Goal: Task Accomplishment & Management: Use online tool/utility

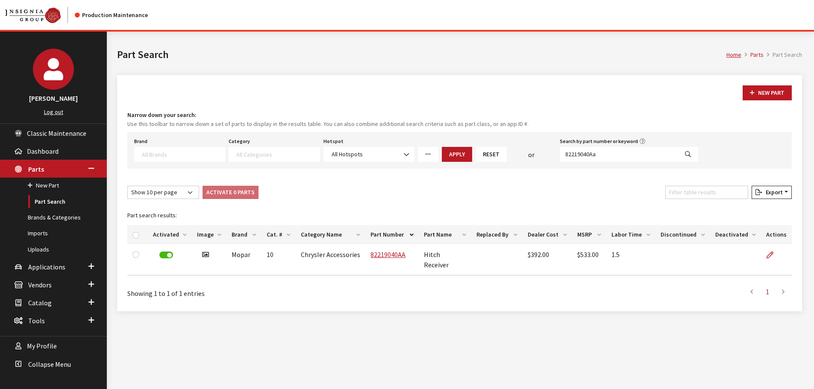
select select
click at [611, 156] on input "82219040Aa" at bounding box center [618, 154] width 118 height 15
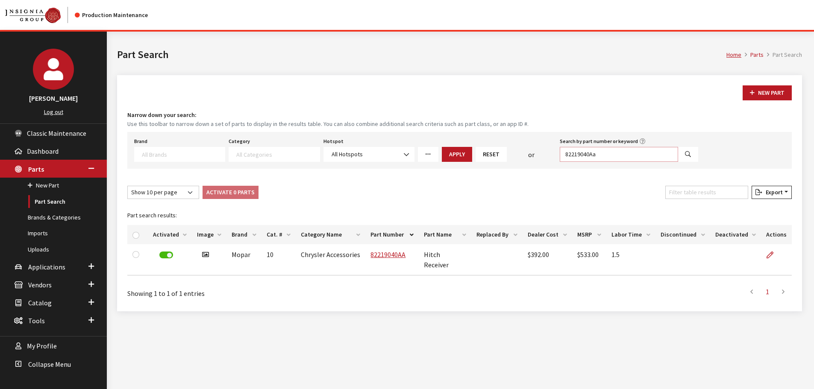
paste input "UA006TU50144YA"
type input "UA006TU50144YA"
select select
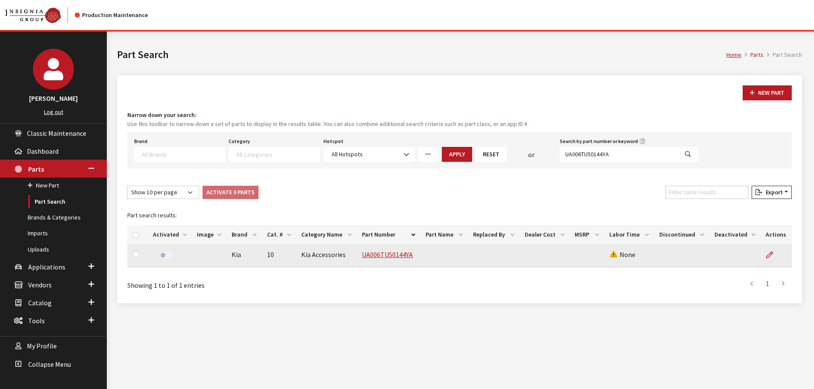
click at [396, 248] on td "UA006TU50144YA" at bounding box center [389, 255] width 64 height 23
click at [396, 251] on link "UA006TU50144YA" at bounding box center [387, 254] width 51 height 9
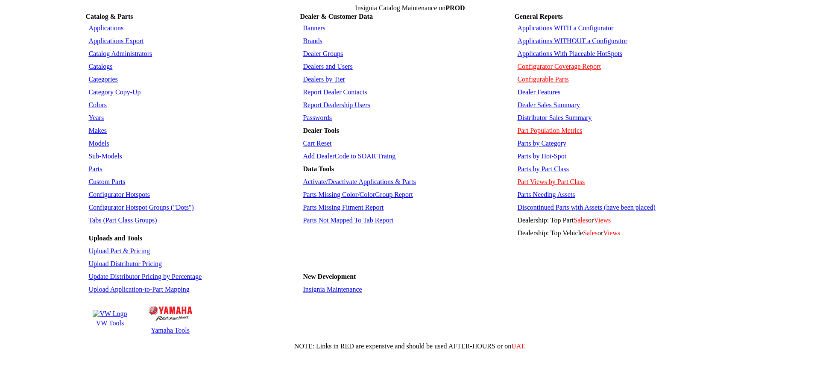
click at [100, 114] on link "Years" at bounding box center [95, 117] width 15 height 7
click at [93, 127] on link "Makes" at bounding box center [97, 130] width 18 height 7
click at [98, 140] on link "Models" at bounding box center [98, 143] width 21 height 7
click at [365, 204] on link "Parts Missing Fitment Report" at bounding box center [343, 207] width 81 height 7
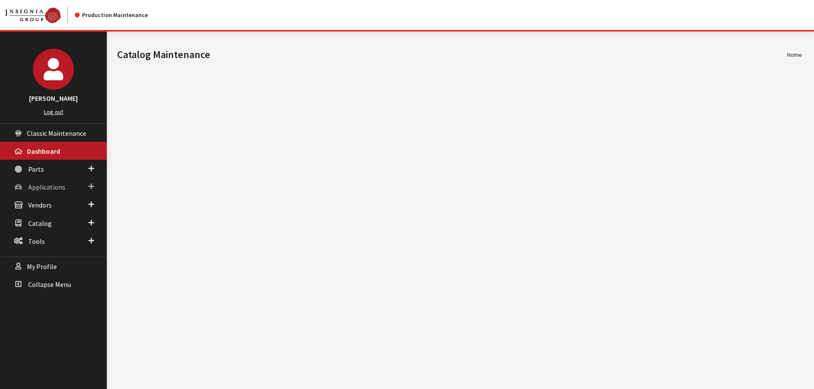
click at [37, 179] on link "Applications" at bounding box center [53, 187] width 107 height 18
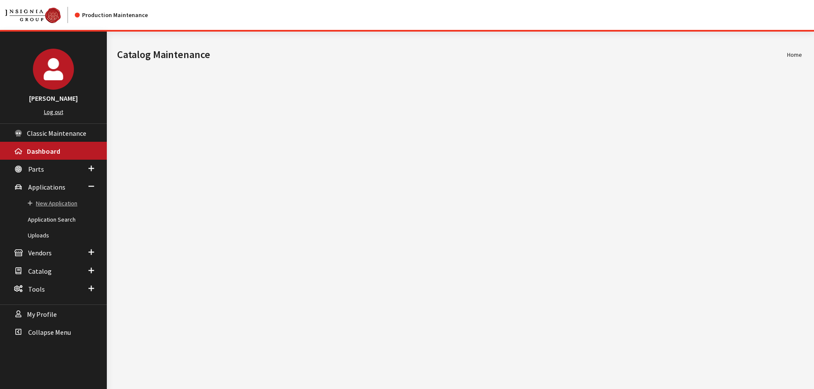
click at [58, 202] on link "New Application" at bounding box center [53, 204] width 107 height 16
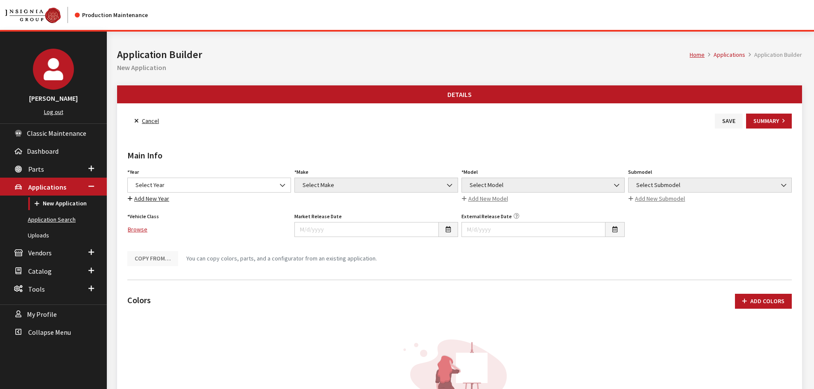
click at [64, 221] on link "Application Search" at bounding box center [53, 220] width 107 height 16
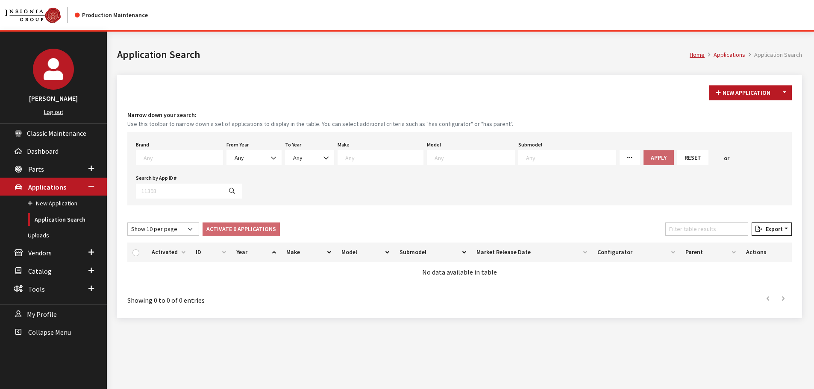
click at [526, 158] on textarea "Search" at bounding box center [571, 158] width 90 height 8
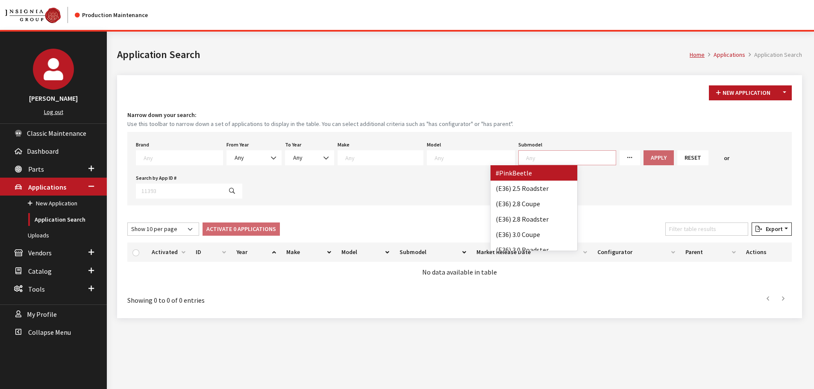
click at [602, 187] on div "Brand Any Acura Alfa Romeo Audi Bentley BMW DoubleTake Ford GM Honda Hyundai In…" at bounding box center [459, 168] width 664 height 73
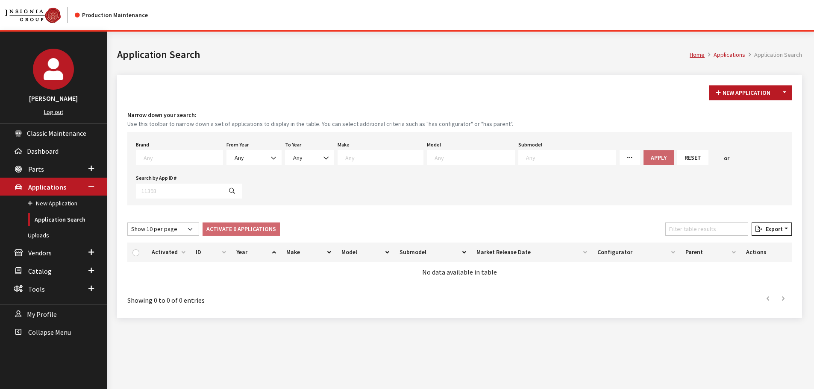
click at [526, 160] on textarea "Search" at bounding box center [571, 158] width 90 height 8
select select "3996"
click at [616, 156] on button "Apply" at bounding box center [631, 157] width 30 height 15
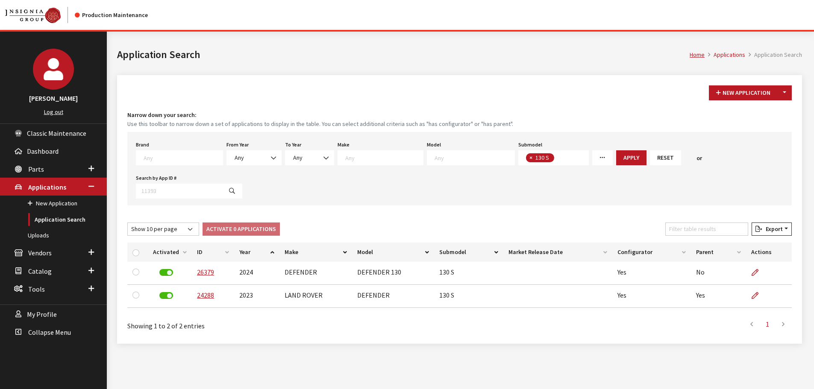
click at [518, 162] on span "× 130 S" at bounding box center [553, 157] width 70 height 15
click at [529, 160] on span "×" at bounding box center [530, 158] width 3 height 8
select select
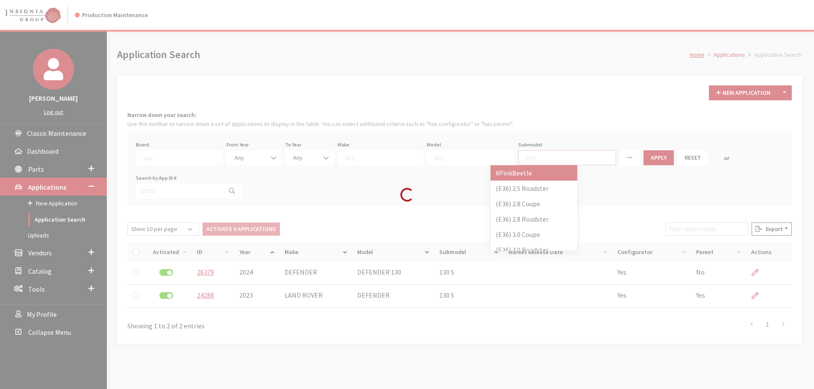
click at [501, 157] on div "Modal title Cancel Yes OK Modal title OK Modal title Cancel Apply Copy From Exi…" at bounding box center [459, 226] width 705 height 389
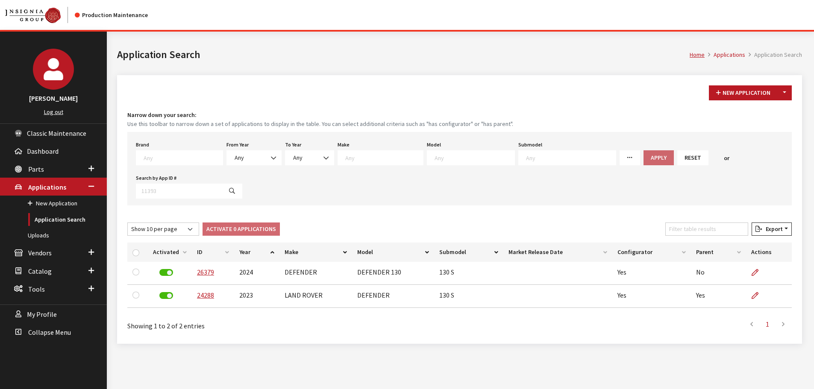
click at [435, 183] on div "Brand Any Acura Alfa Romeo Audi Bentley BMW DoubleTake Ford GM Honda Hyundai In…" at bounding box center [459, 168] width 664 height 73
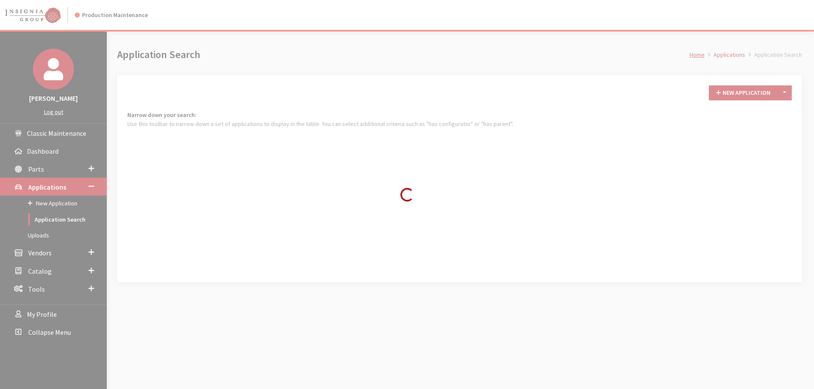
scroll to position [32, 0]
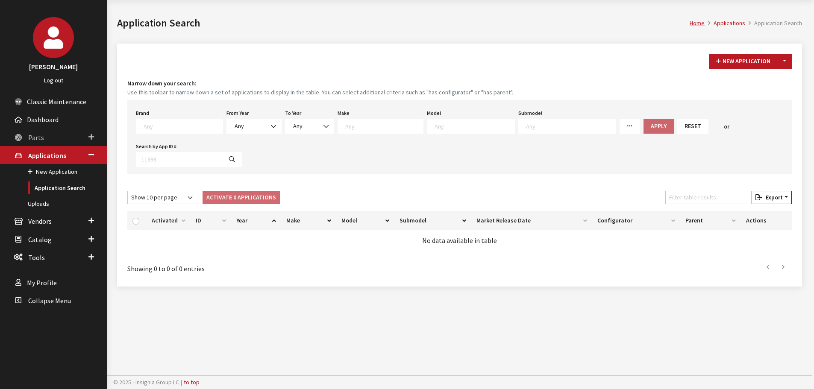
click at [54, 132] on link "Parts" at bounding box center [53, 137] width 107 height 18
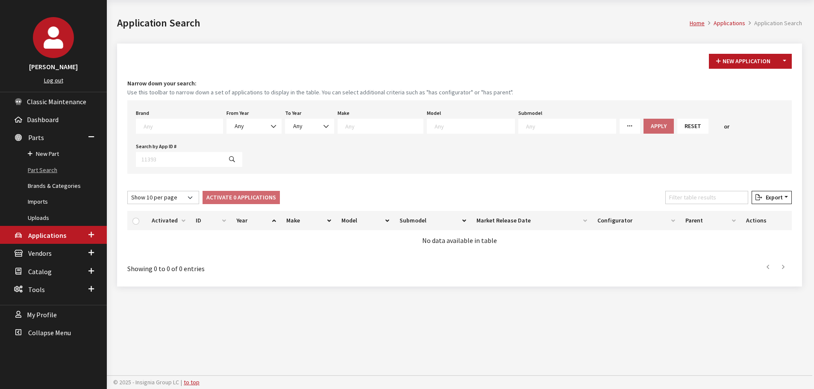
click at [54, 166] on link "Part Search" at bounding box center [53, 170] width 107 height 16
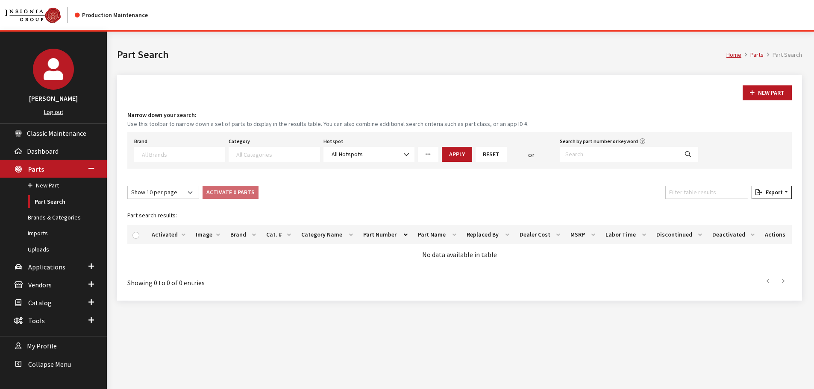
select select
click at [591, 140] on label "Search by part number or keyword" at bounding box center [598, 142] width 78 height 8
click at [591, 147] on input "Search by part number or keyword" at bounding box center [618, 154] width 118 height 15
click at [590, 155] on input "Search by part number or keyword" at bounding box center [618, 154] width 118 height 15
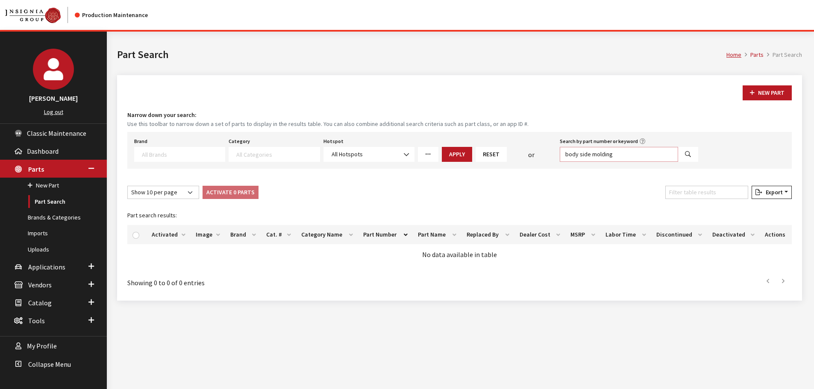
type input "body side molding"
select select
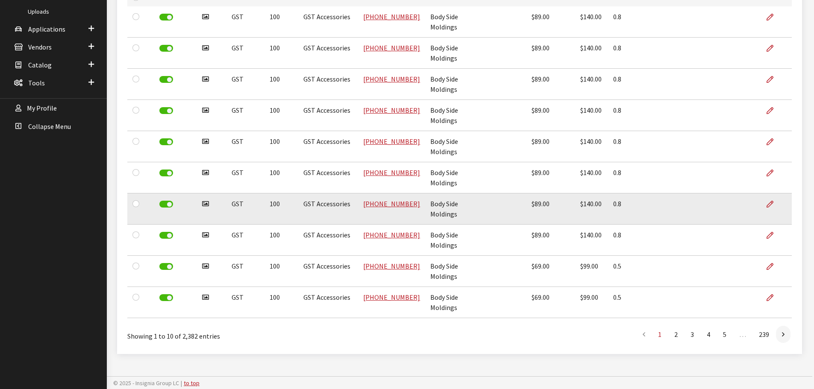
scroll to position [239, 0]
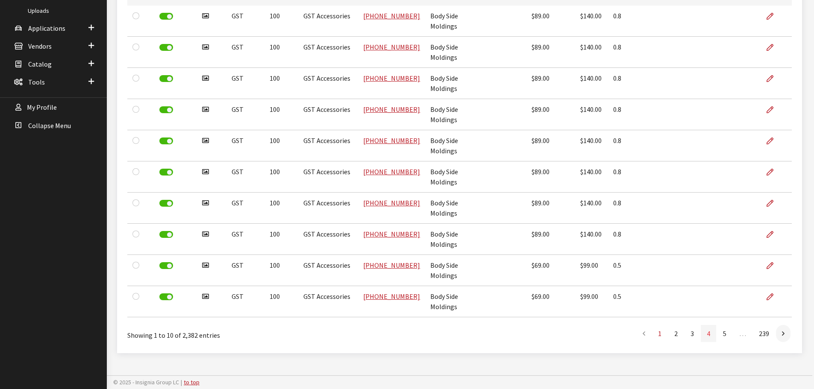
click at [707, 341] on link "4" at bounding box center [707, 333] width 15 height 17
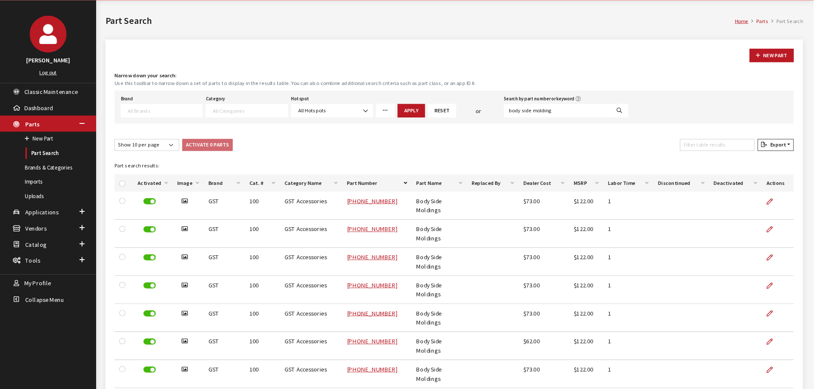
scroll to position [31, 0]
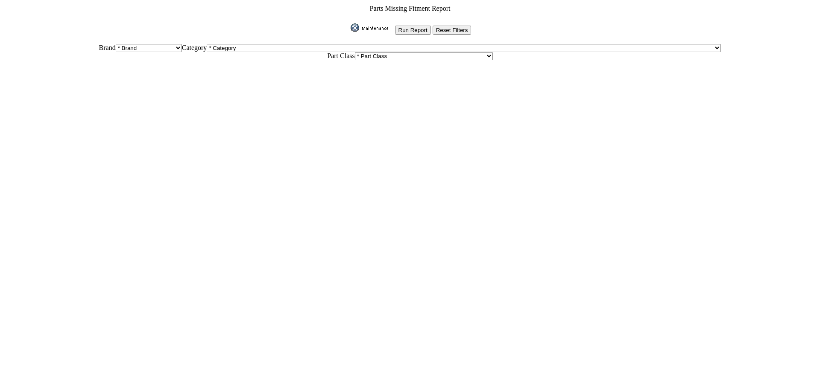
click at [232, 42] on td "Brand * Brand 3D Carbon 3M ACE Acura Advent Agri-Cover Alfa Romeo AlloyGator Al…" at bounding box center [409, 52] width 649 height 20
click at [182, 44] on select "* Brand 3D Carbon 3M ACE Acura Advent Agri-Cover Alfa Romeo AlloyGator Alpine A…" at bounding box center [149, 48] width 66 height 8
select select "58"
click at [182, 44] on select "* Brand 3D Carbon 3M ACE Acura Advent Agri-Cover Alfa Romeo AlloyGator Alpine A…" at bounding box center [149, 48] width 66 height 8
click at [347, 47] on select "* Category Kia Accessories - 10 Kia Accessories Discontinued - 15 Kia Future Pr…" at bounding box center [381, 48] width 96 height 8
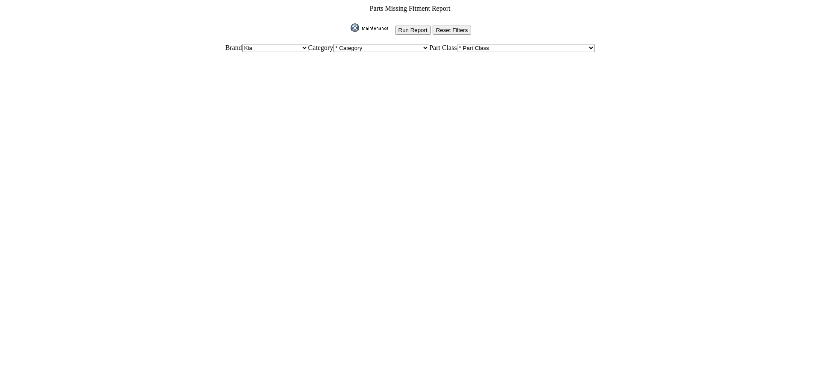
select select "238"
click at [333, 44] on select "* Category Kia Accessories - 10 Kia Accessories Discontinued - 15 Kia Future Pr…" at bounding box center [381, 48] width 96 height 8
click at [472, 43] on table "Brand * Brand Kia Category * Category Kia Accessories - 10 Kia Accessories Disc…" at bounding box center [410, 48] width 648 height 11
click at [419, 27] on input "Run Report" at bounding box center [413, 30] width 36 height 9
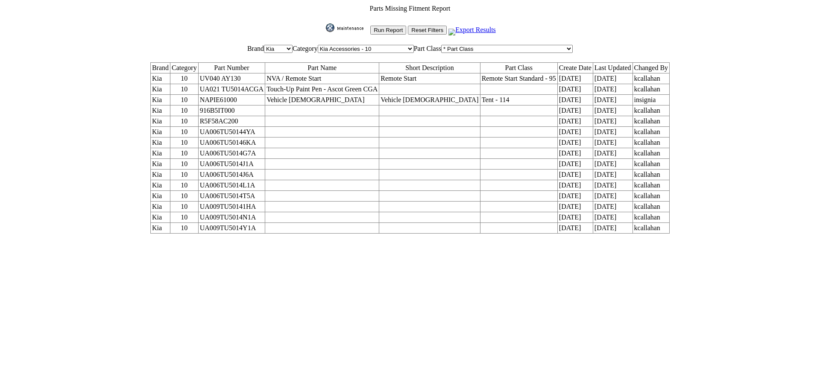
click at [265, 127] on td "UA006TU50144YA" at bounding box center [231, 132] width 67 height 11
copy td "UA006TU50144YA"
click at [355, 20] on table "Parts Missing Fitment Report Run Report Reset Filters Export Results Brand * Br…" at bounding box center [410, 118] width 650 height 231
click at [341, 25] on img at bounding box center [347, 27] width 43 height 9
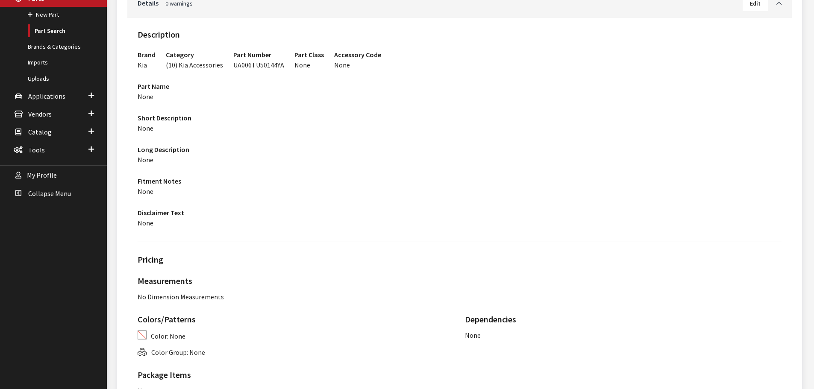
scroll to position [85, 0]
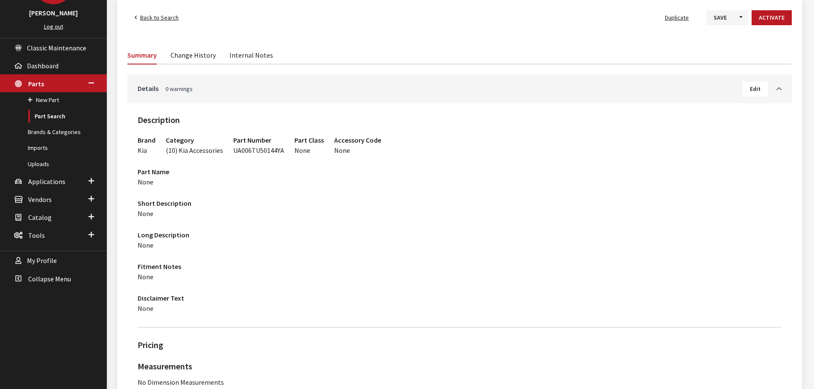
click at [760, 90] on button "Edit" at bounding box center [754, 89] width 25 height 15
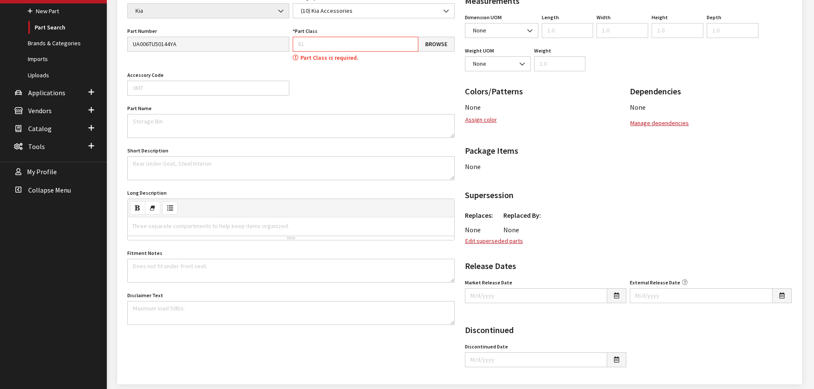
scroll to position [73, 0]
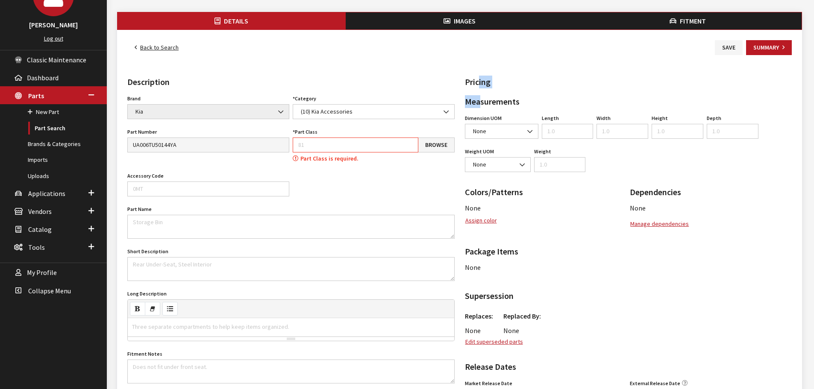
click at [481, 88] on div "Pricing Measurements Dimension UOM None inches feet millimeters centimeters kil…" at bounding box center [628, 275] width 337 height 399
click at [498, 85] on h2 "Pricing" at bounding box center [628, 82] width 327 height 13
drag, startPoint x: 524, startPoint y: 88, endPoint x: 510, endPoint y: 83, distance: 14.2
click at [521, 87] on h2 "Pricing" at bounding box center [628, 82] width 327 height 13
drag, startPoint x: 498, startPoint y: 82, endPoint x: 522, endPoint y: 72, distance: 25.7
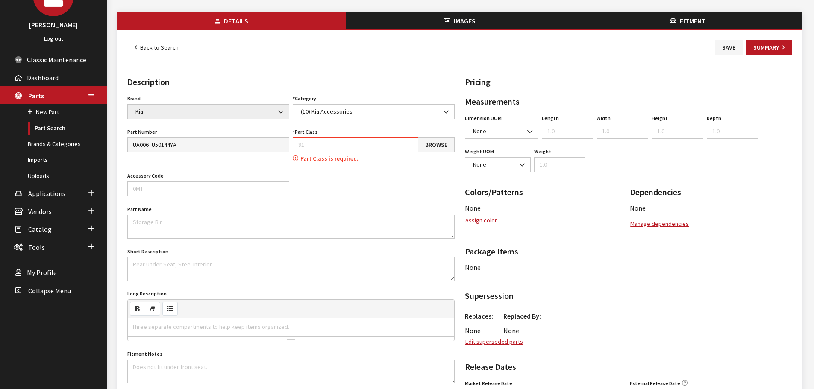
click at [522, 72] on div "Details Description Brand Acura Alfa Romeo Audi BMW DoubleTake Ford Ford Racing…" at bounding box center [460, 265] width 668 height 420
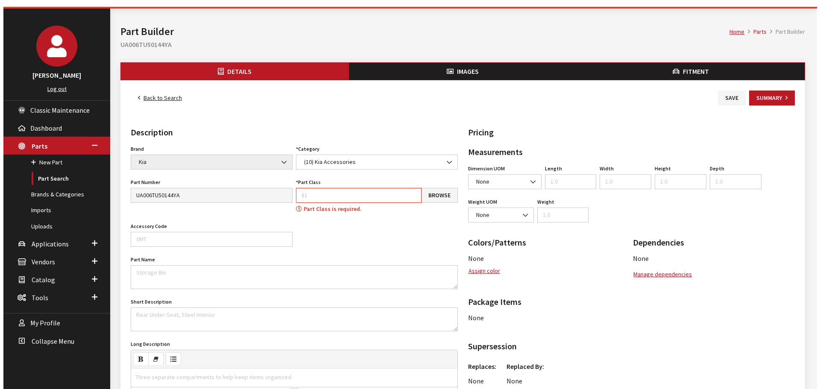
scroll to position [43, 0]
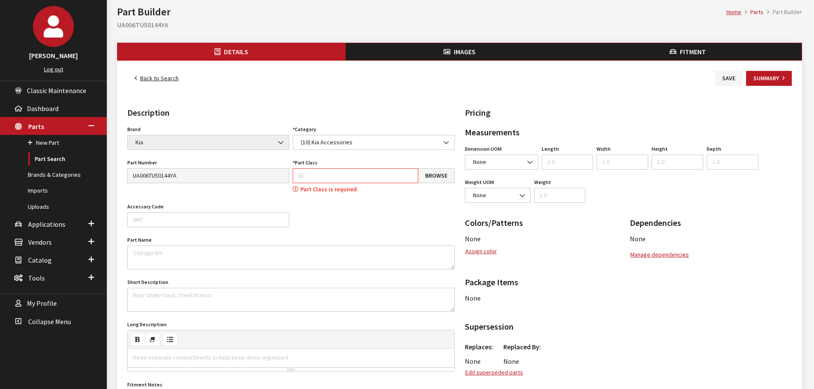
click at [524, 93] on div "Details Description Brand Acura Alfa Romeo Audi BMW DoubleTake Ford Ford Racing…" at bounding box center [460, 296] width 668 height 420
click at [507, 117] on h2 "Pricing" at bounding box center [628, 112] width 327 height 13
click at [505, 118] on h2 "Pricing" at bounding box center [628, 112] width 327 height 13
click at [507, 117] on h2 "Pricing" at bounding box center [628, 112] width 327 height 13
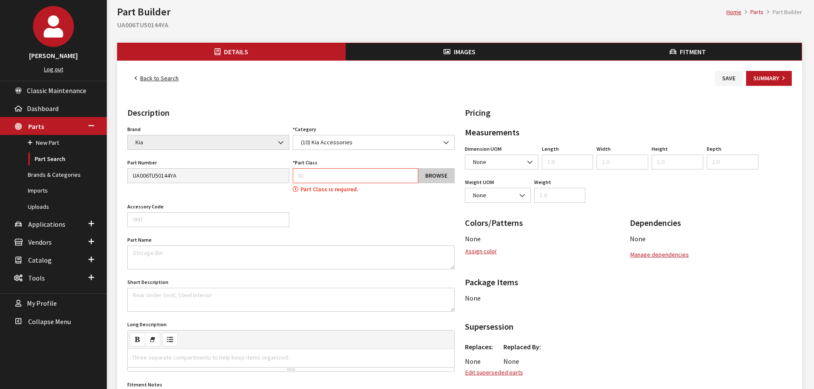
drag, startPoint x: 414, startPoint y: 170, endPoint x: 445, endPoint y: 175, distance: 31.9
click at [418, 170] on input "Part Class" at bounding box center [356, 175] width 126 height 15
click at [442, 174] on link "Browse" at bounding box center [436, 175] width 37 height 15
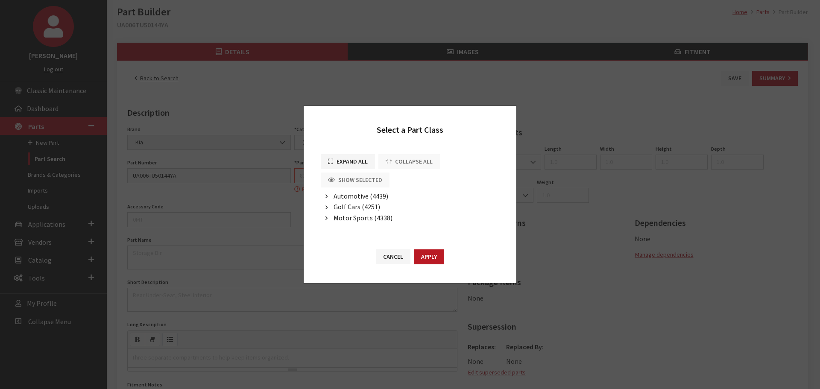
click at [351, 196] on span "Automotive (4439)" at bounding box center [361, 196] width 55 height 9
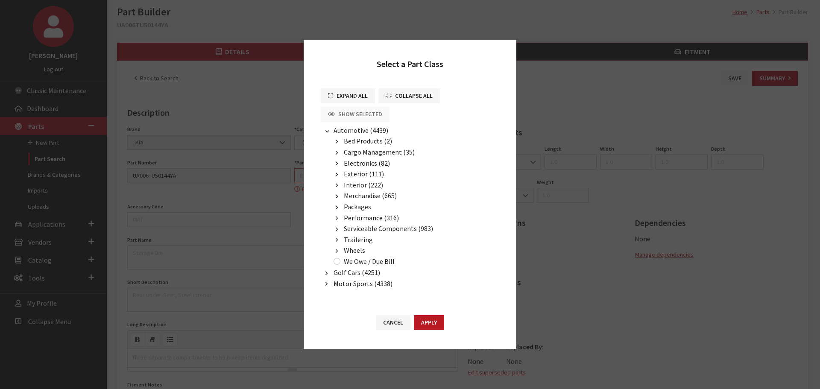
click at [354, 173] on span "Exterior (111)" at bounding box center [364, 174] width 40 height 9
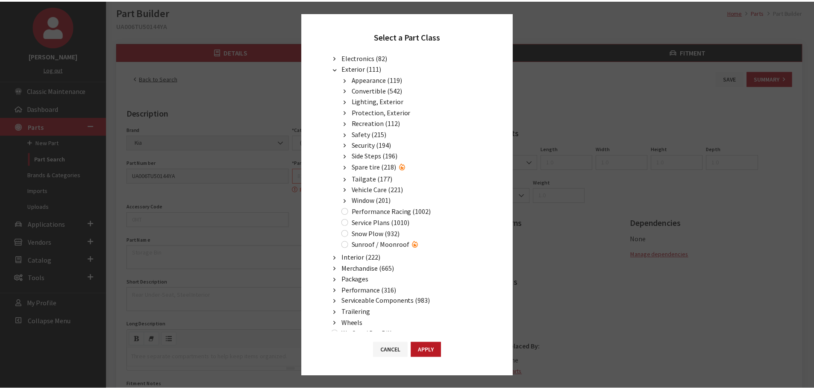
scroll to position [85, 0]
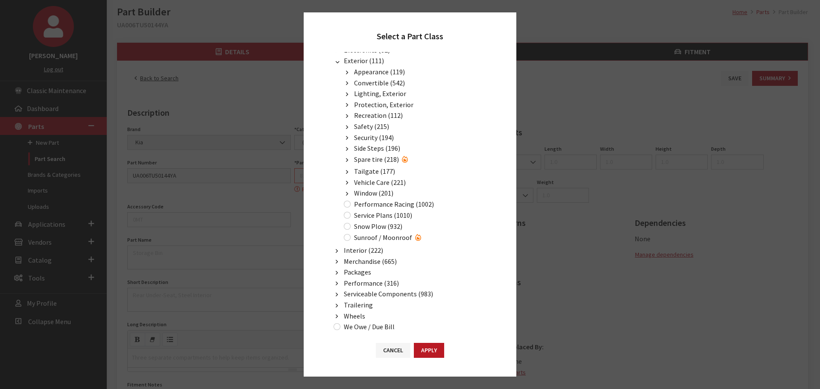
click at [381, 186] on span "Vehicle Care (221)" at bounding box center [380, 182] width 52 height 9
click at [380, 193] on label "Touch-Up Paint (504)" at bounding box center [395, 193] width 62 height 10
click at [361, 193] on input "Touch-Up Paint (504)" at bounding box center [357, 193] width 7 height 7
radio input "true"
click at [425, 350] on button "Apply" at bounding box center [429, 350] width 30 height 15
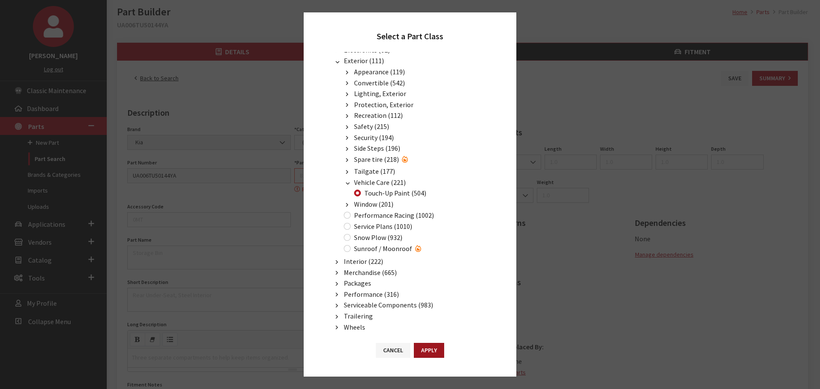
type input "504"
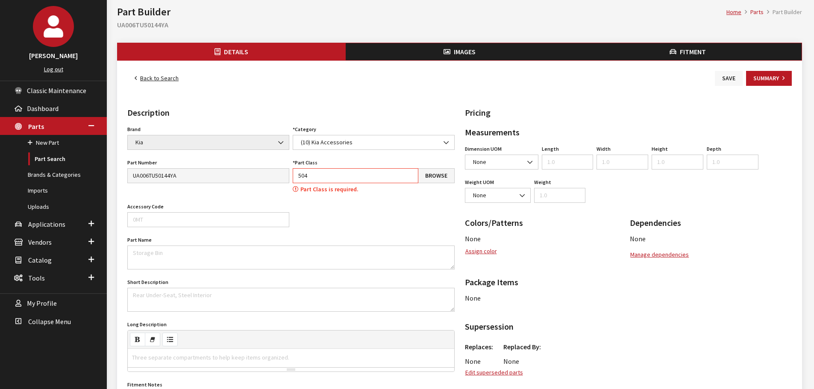
click at [722, 76] on button "Save" at bounding box center [729, 78] width 28 height 15
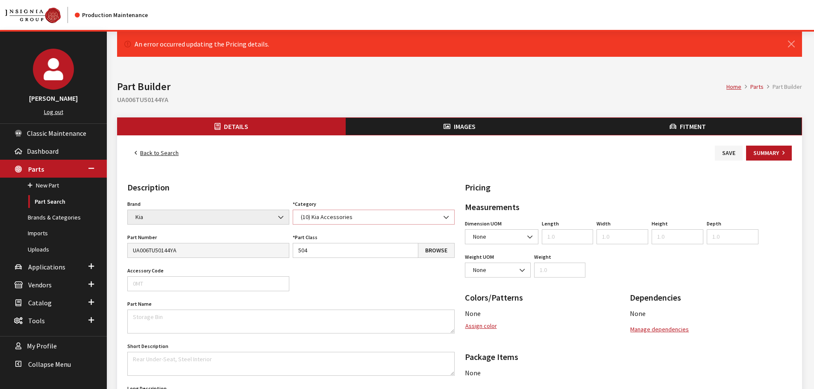
drag, startPoint x: 130, startPoint y: 213, endPoint x: 450, endPoint y: 222, distance: 320.0
click at [450, 222] on span at bounding box center [446, 217] width 15 height 15
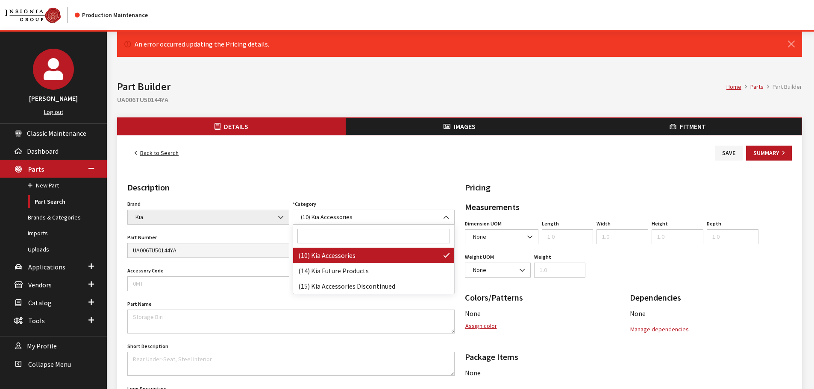
click at [476, 184] on h2 "Pricing" at bounding box center [628, 187] width 327 height 13
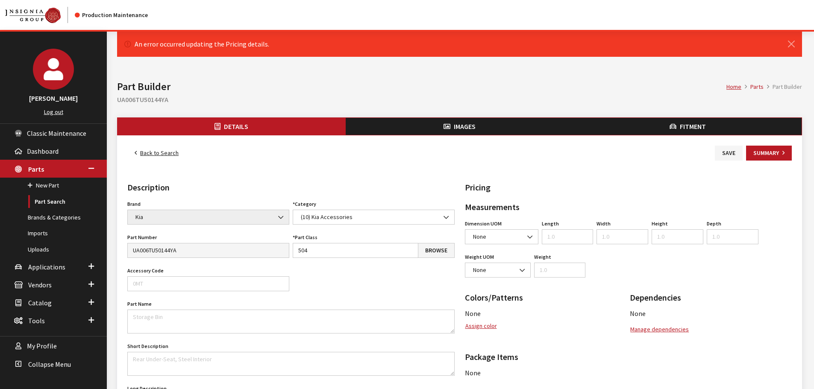
drag, startPoint x: 509, startPoint y: 187, endPoint x: 539, endPoint y: 173, distance: 32.9
click at [509, 187] on h2 "Pricing" at bounding box center [628, 187] width 327 height 13
click at [551, 165] on div "Details Description Brand Acura Alfa Romeo Audi BMW DoubleTake Ford Ford Racing…" at bounding box center [460, 371] width 668 height 420
click at [532, 174] on div "Details Description Brand Acura Alfa Romeo Audi BMW DoubleTake Ford Ford Racing…" at bounding box center [460, 371] width 668 height 420
click at [520, 177] on div "Details Description Brand Acura Alfa Romeo Audi BMW DoubleTake Ford Ford Racing…" at bounding box center [460, 371] width 668 height 420
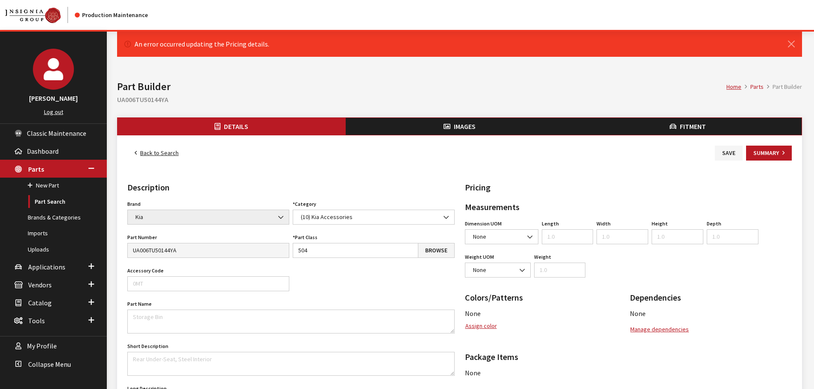
click at [504, 180] on div "Details Description Brand Acura Alfa Romeo Audi BMW DoubleTake Ford Ford Racing…" at bounding box center [460, 371] width 668 height 420
click at [500, 190] on h2 "Pricing" at bounding box center [628, 187] width 327 height 13
click at [498, 190] on h2 "Pricing" at bounding box center [628, 187] width 327 height 13
click at [499, 188] on h2 "Pricing" at bounding box center [628, 187] width 327 height 13
click at [419, 190] on h2 "Description" at bounding box center [290, 187] width 327 height 13
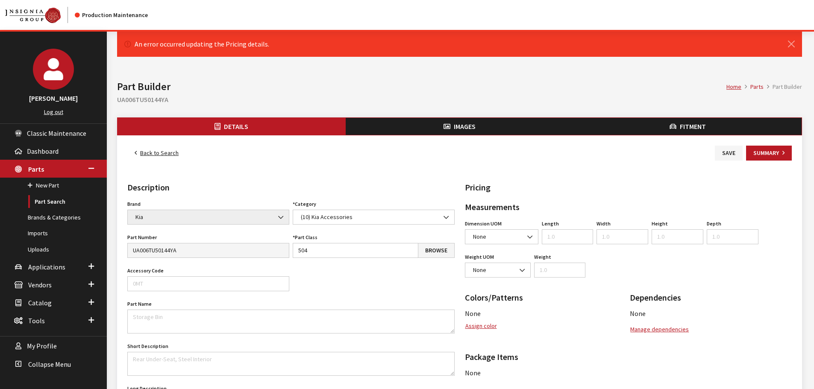
click at [418, 191] on h2 "Description" at bounding box center [290, 187] width 327 height 13
click at [760, 158] on button "Summary" at bounding box center [769, 153] width 46 height 15
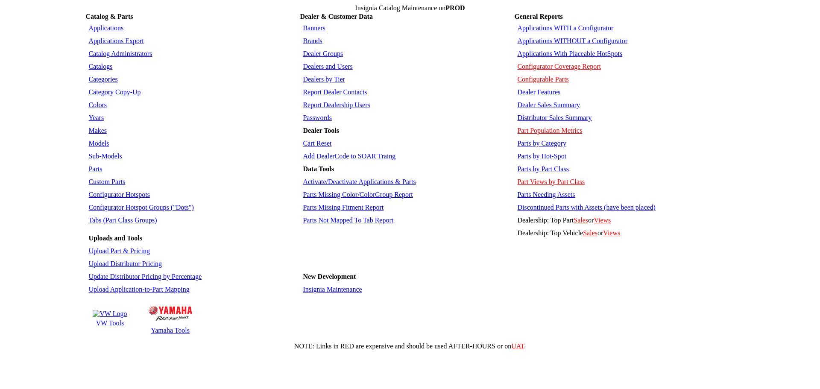
click at [92, 165] on link "Parts" at bounding box center [95, 168] width 14 height 7
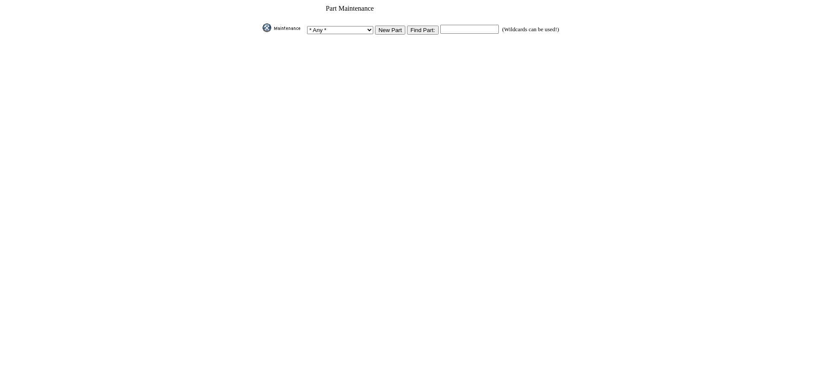
click at [445, 26] on input "text" at bounding box center [469, 29] width 59 height 9
paste input "UA006TU50144YA"
type input "UA006TU50144YA"
click at [434, 29] on input "Find Part:" at bounding box center [423, 30] width 32 height 9
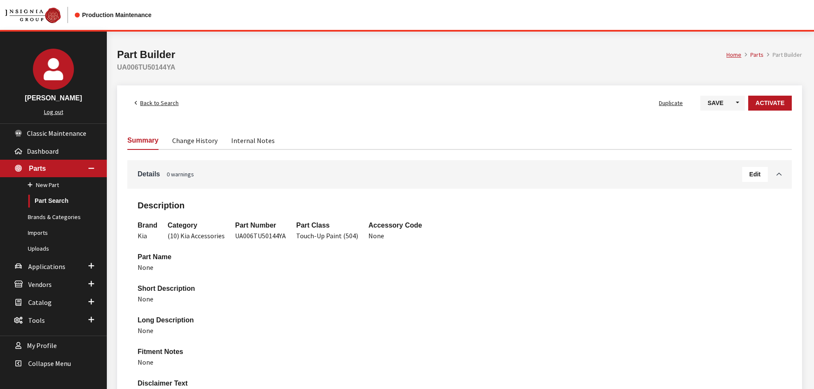
click at [191, 146] on link "Change History" at bounding box center [194, 140] width 45 height 18
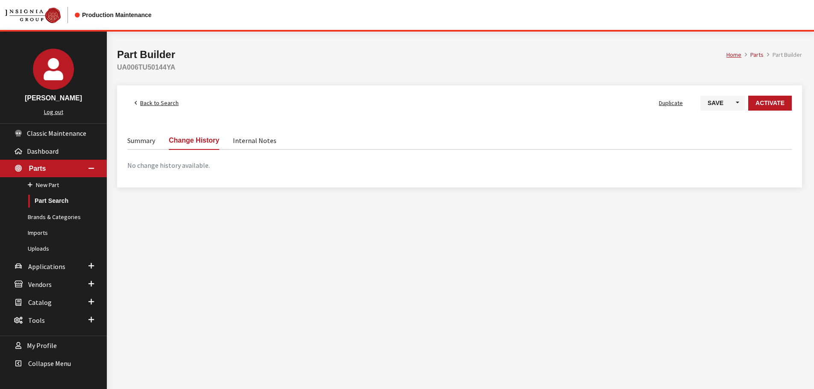
click at [146, 146] on link "Summary" at bounding box center [141, 140] width 28 height 18
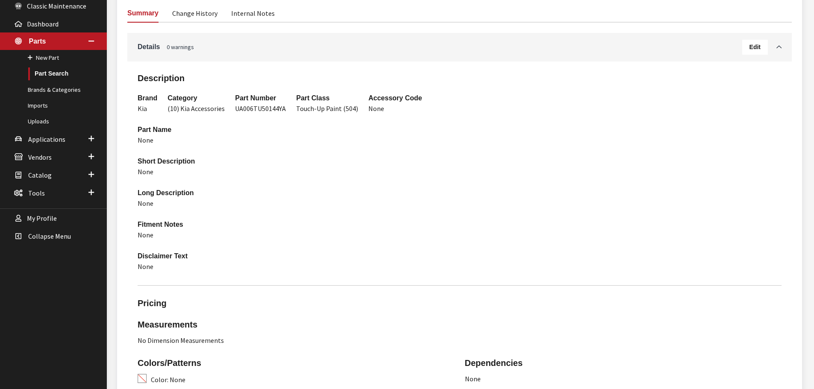
scroll to position [128, 0]
click at [751, 44] on span "Edit" at bounding box center [754, 46] width 11 height 7
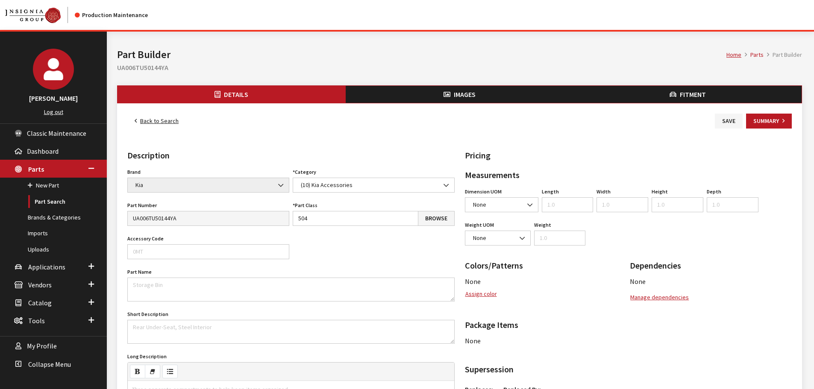
click at [167, 119] on link "Back to Search" at bounding box center [156, 121] width 59 height 15
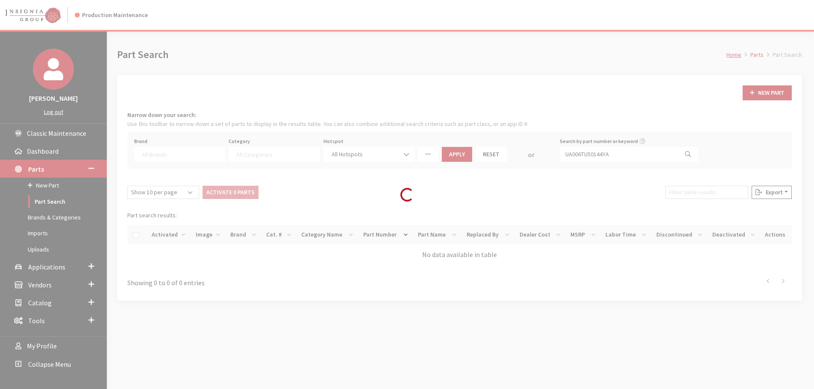
select select
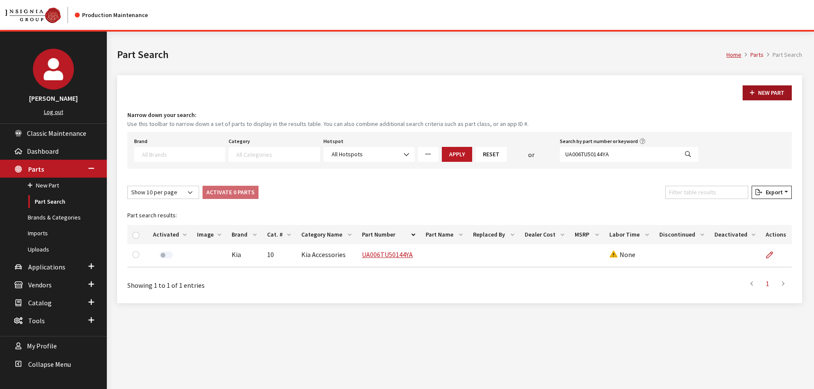
click at [768, 91] on button "New Part" at bounding box center [766, 92] width 49 height 15
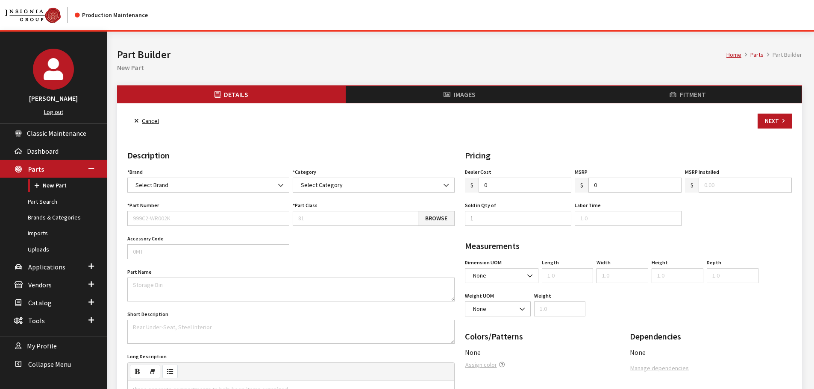
select select
click at [150, 118] on link "Cancel" at bounding box center [146, 121] width 39 height 15
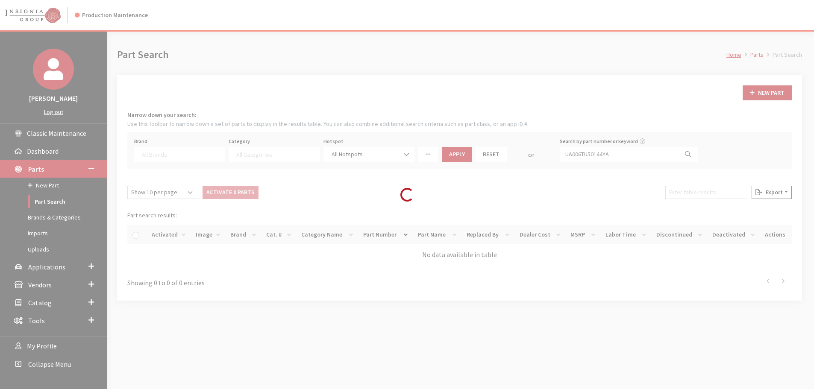
select select
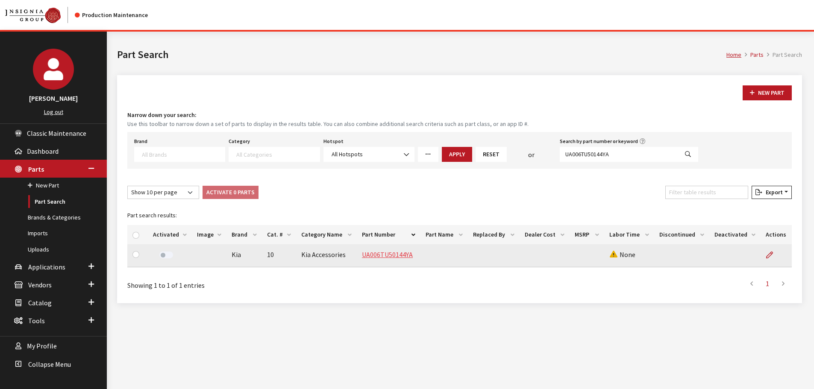
click at [403, 255] on link "UA006TU50144YA" at bounding box center [387, 254] width 51 height 9
click at [770, 254] on icon at bounding box center [769, 255] width 7 height 7
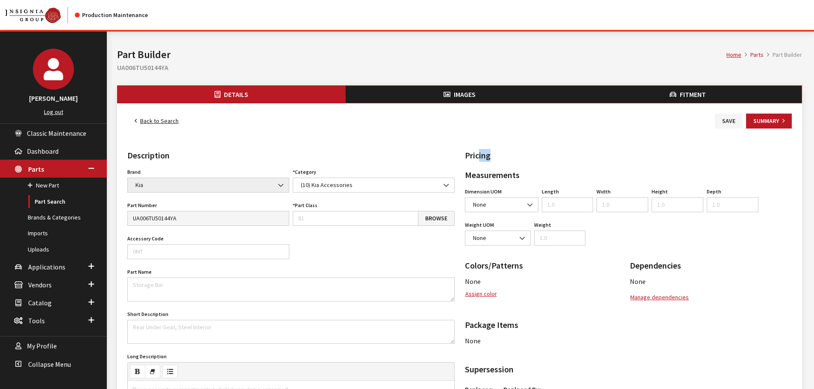
drag, startPoint x: 480, startPoint y: 158, endPoint x: 698, endPoint y: 127, distance: 220.8
click at [703, 120] on div "Back to Search Save Summary Details Description Brand Acura Alfa Romeo Audi BMW…" at bounding box center [459, 330] width 685 height 455
click at [620, 150] on h2 "Pricing" at bounding box center [628, 155] width 327 height 13
drag, startPoint x: 445, startPoint y: 134, endPoint x: 559, endPoint y: 141, distance: 114.3
click at [619, 137] on div "Details Description Brand Acura Alfa Romeo Audi BMW DoubleTake Ford Ford Racing…" at bounding box center [460, 339] width 668 height 420
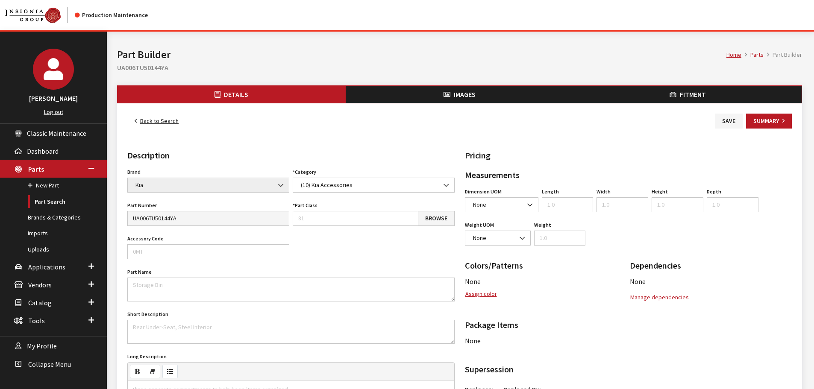
click at [537, 141] on div "Details Description Brand Acura Alfa Romeo Audi BMW DoubleTake Ford Ford Racing…" at bounding box center [460, 339] width 668 height 420
click at [552, 149] on div "Details Description Brand Acura Alfa Romeo Audi BMW DoubleTake Ford Ford Racing…" at bounding box center [460, 339] width 668 height 420
drag, startPoint x: 571, startPoint y: 121, endPoint x: 560, endPoint y: 120, distance: 10.7
click at [568, 118] on div "Back to Search Save Summary" at bounding box center [460, 121] width 668 height 15
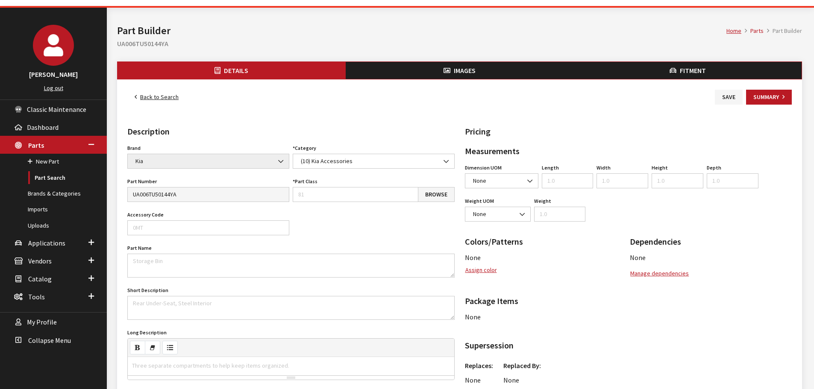
scroll to position [43, 0]
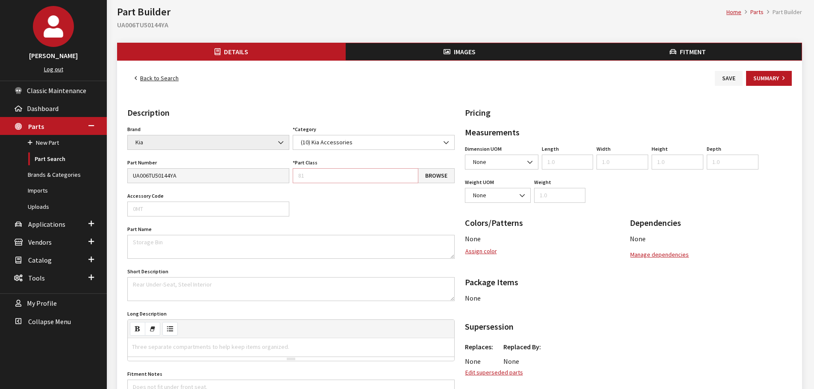
click at [366, 179] on input "Part Class" at bounding box center [356, 175] width 126 height 15
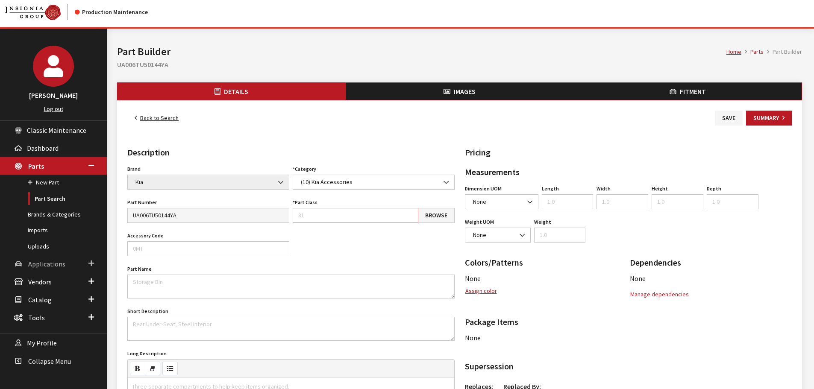
scroll to position [0, 0]
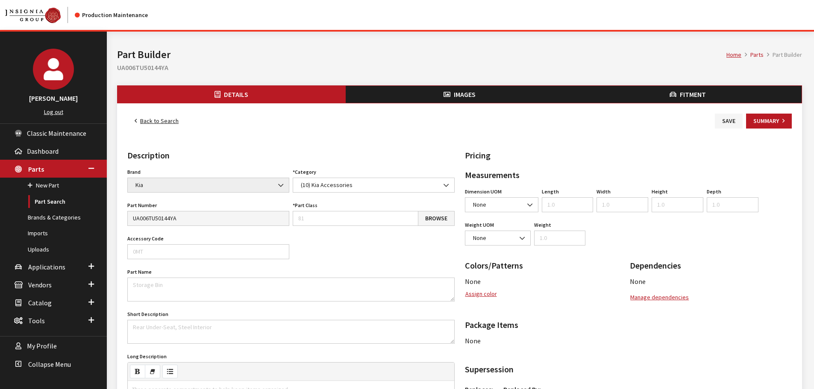
click at [175, 124] on link "Back to Search" at bounding box center [156, 121] width 59 height 15
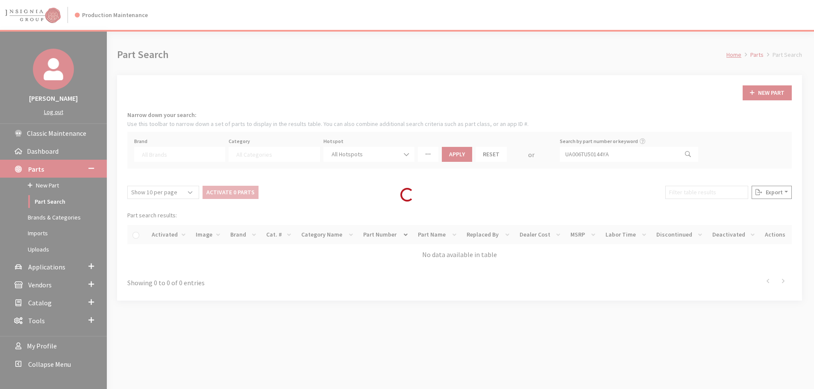
select select
click at [200, 159] on div "Loading..." at bounding box center [407, 194] width 814 height 389
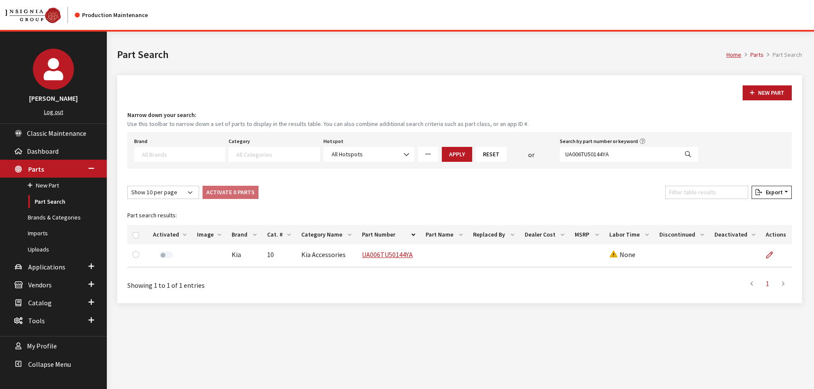
click at [193, 150] on textarea "Search" at bounding box center [183, 154] width 83 height 8
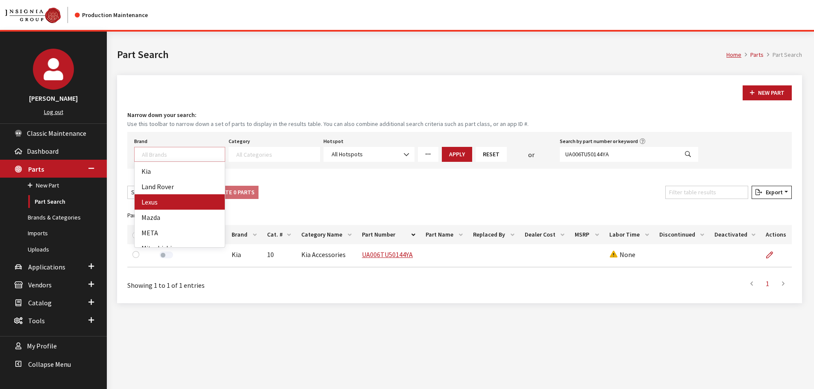
scroll to position [171, 0]
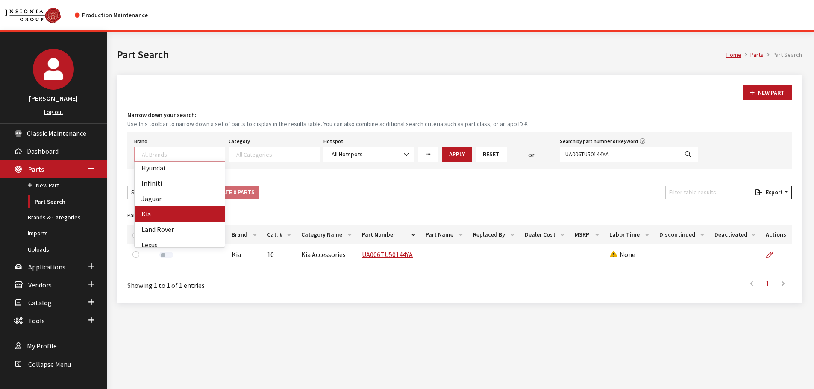
select select "58"
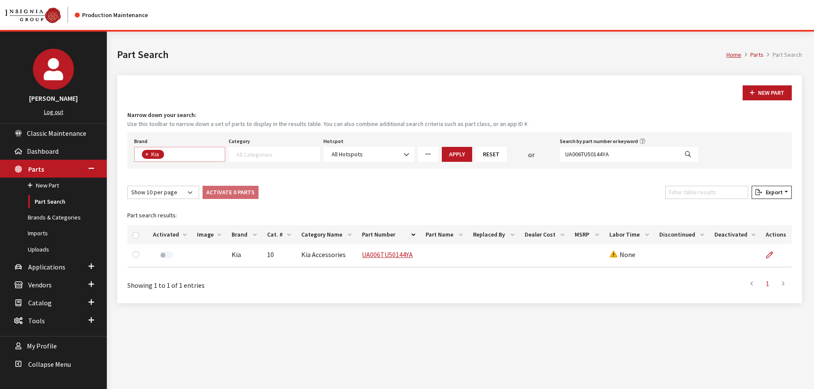
scroll to position [114, 0]
drag, startPoint x: 264, startPoint y: 146, endPoint x: 265, endPoint y: 150, distance: 4.7
click at [264, 146] on div "Category (10) Kia Accessories (14) Kia Future Products (15) Kia Accessories Dis…" at bounding box center [274, 148] width 94 height 26
click at [265, 151] on textarea "Search" at bounding box center [277, 154] width 83 height 8
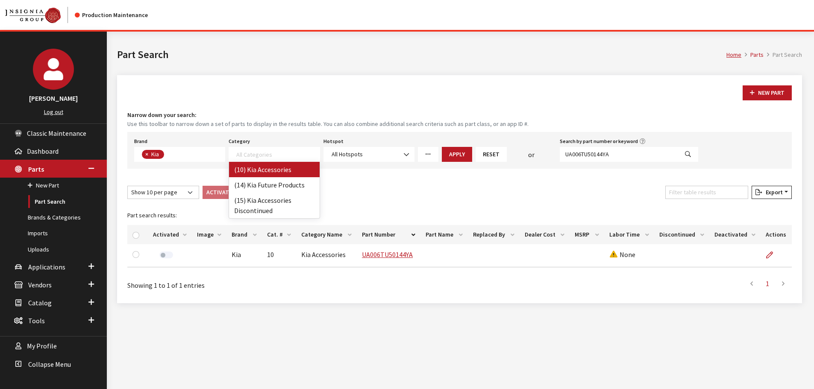
select select "238"
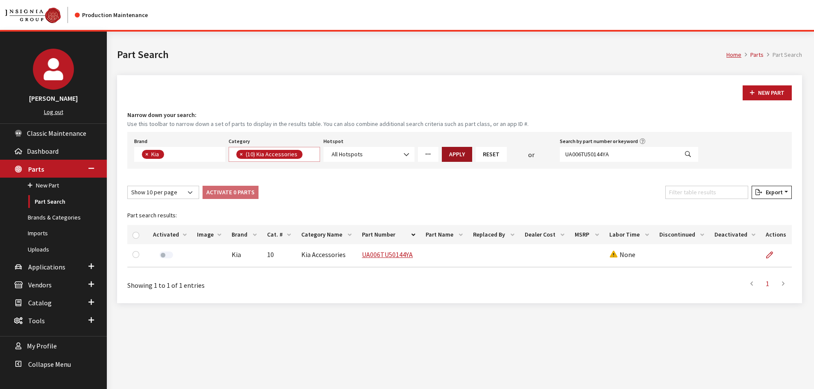
click at [456, 153] on button "Apply" at bounding box center [457, 154] width 30 height 15
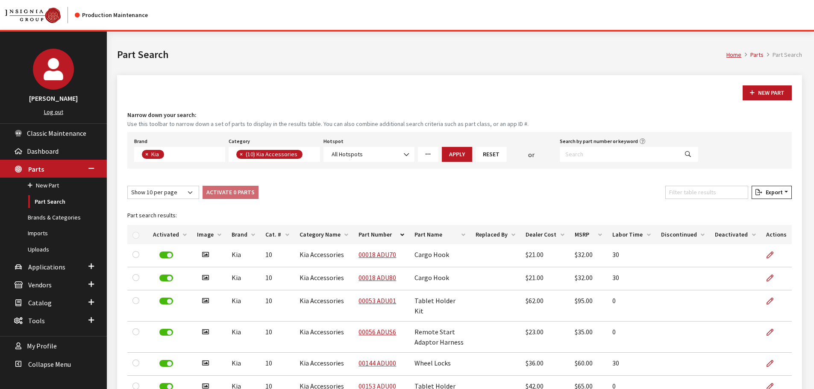
click at [168, 235] on th "Activated" at bounding box center [170, 234] width 44 height 19
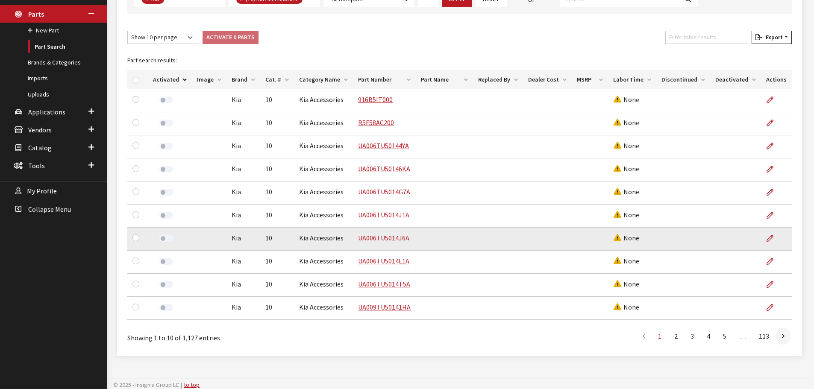
scroll to position [158, 0]
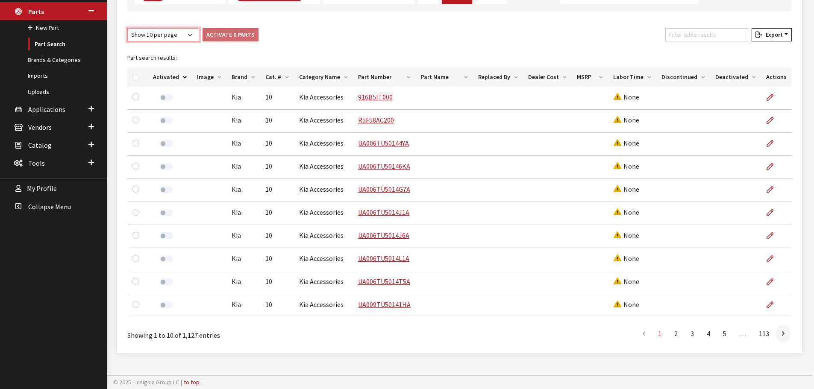
click at [166, 41] on select "Show 10 per page Show 25 per page Show 50 per page Show 100 per page Show 1000 …" at bounding box center [163, 34] width 72 height 13
select select "25"
click at [127, 28] on select "Show 10 per page Show 25 per page Show 50 per page Show 100 per page Show 1000 …" at bounding box center [163, 34] width 72 height 13
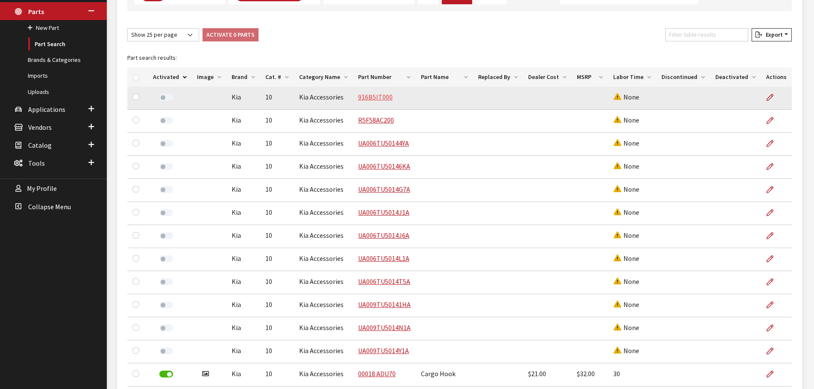
click at [366, 98] on link "916B5IT000" at bounding box center [375, 97] width 35 height 9
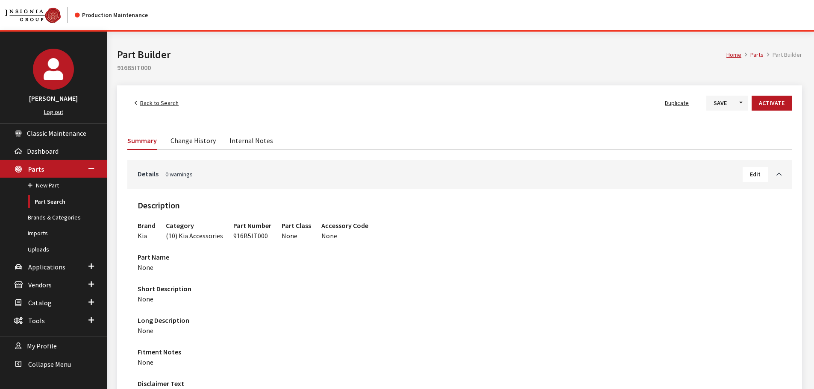
click at [150, 103] on span "Back to Search" at bounding box center [159, 103] width 38 height 8
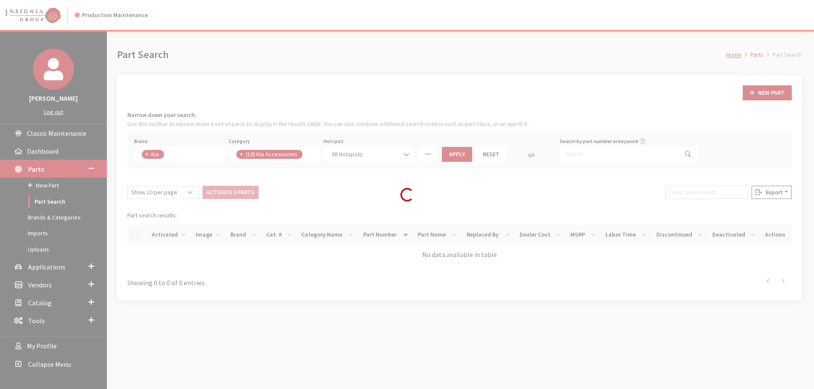
scroll to position [87, 0]
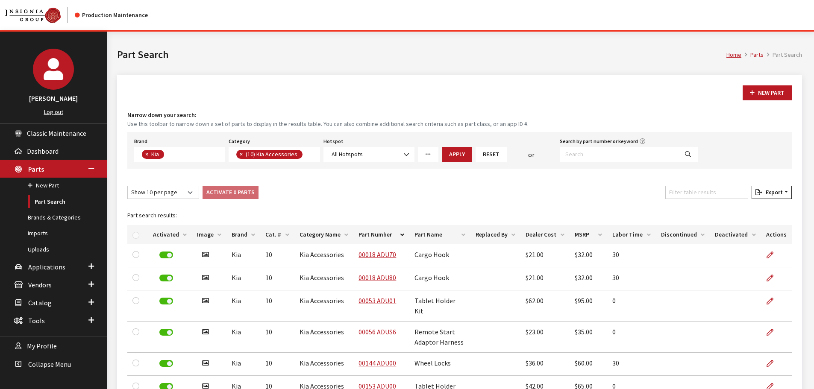
click at [165, 233] on th "Activated" at bounding box center [170, 234] width 44 height 19
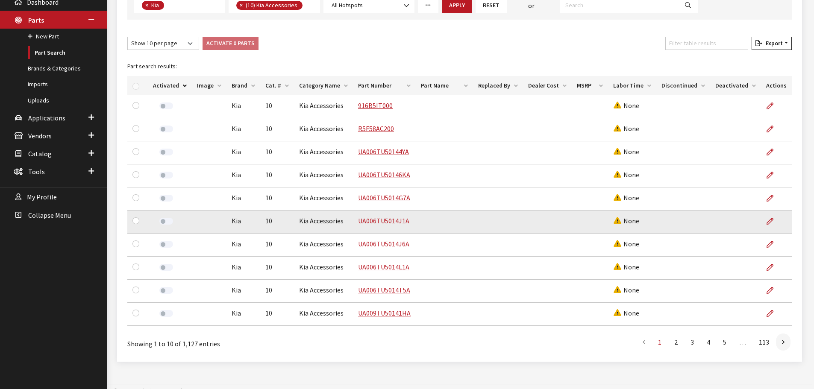
scroll to position [158, 0]
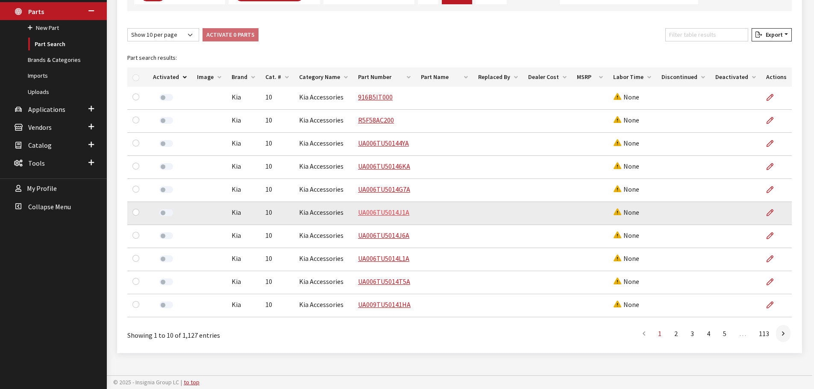
click at [386, 212] on link "UA006TU5014J1A" at bounding box center [383, 212] width 51 height 9
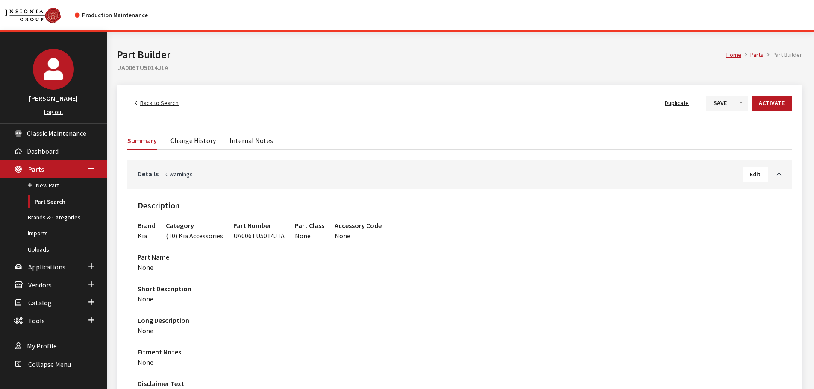
click at [188, 146] on link "Change History" at bounding box center [192, 140] width 45 height 18
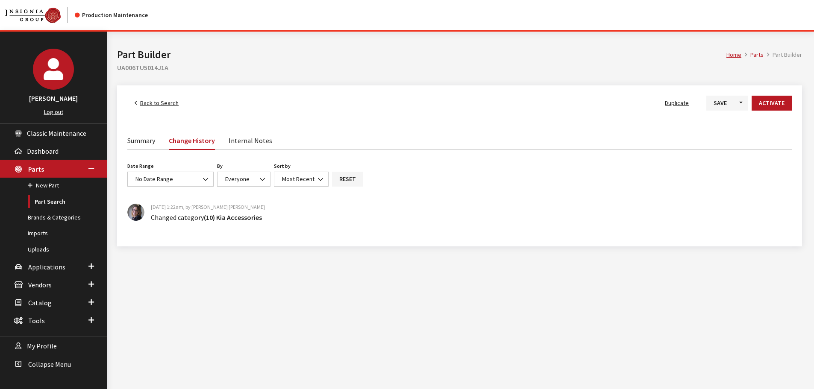
click at [235, 139] on link "Internal Notes" at bounding box center [250, 140] width 44 height 18
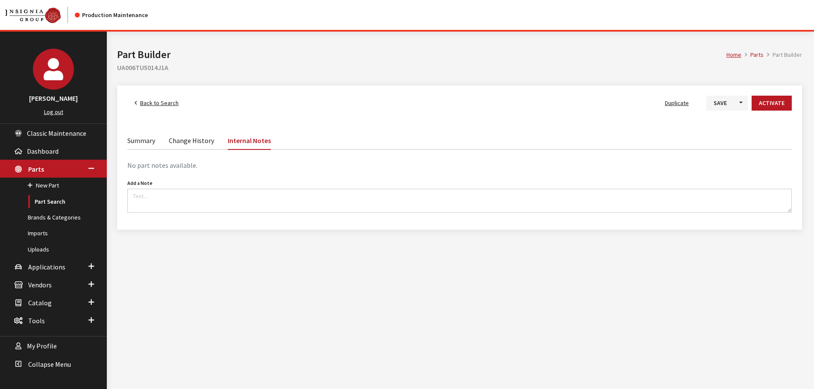
click at [158, 135] on li "Summary" at bounding box center [144, 140] width 35 height 18
click at [155, 112] on div "Back to Search Duplicate Save Toggle Dropdown Save & Create New Activate Summar…" at bounding box center [459, 157] width 685 height 144
click at [199, 131] on div "Back to Search Duplicate Save Toggle Dropdown Save & Create New Activate Summar…" at bounding box center [459, 157] width 685 height 144
click at [192, 132] on link "Change History" at bounding box center [191, 140] width 45 height 18
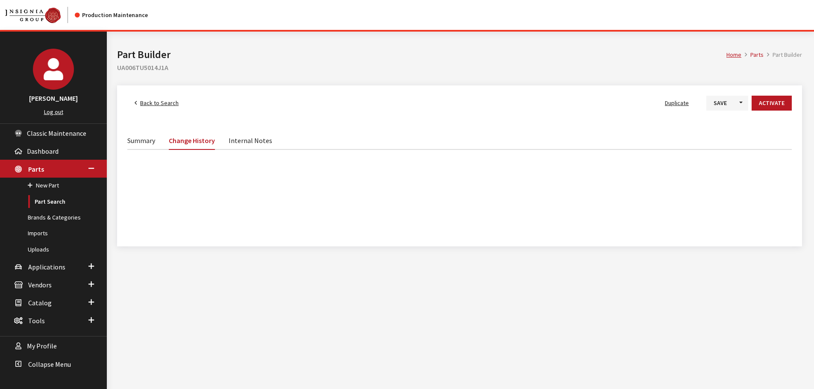
click at [190, 146] on link "Change History" at bounding box center [192, 140] width 46 height 19
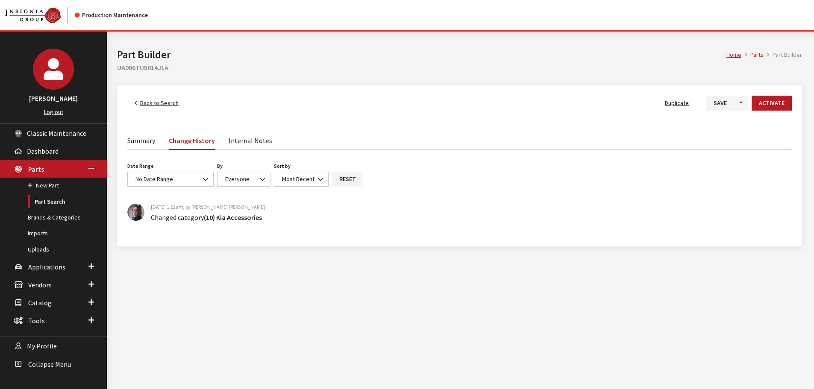
click at [158, 96] on link "Back to Search" at bounding box center [156, 103] width 59 height 15
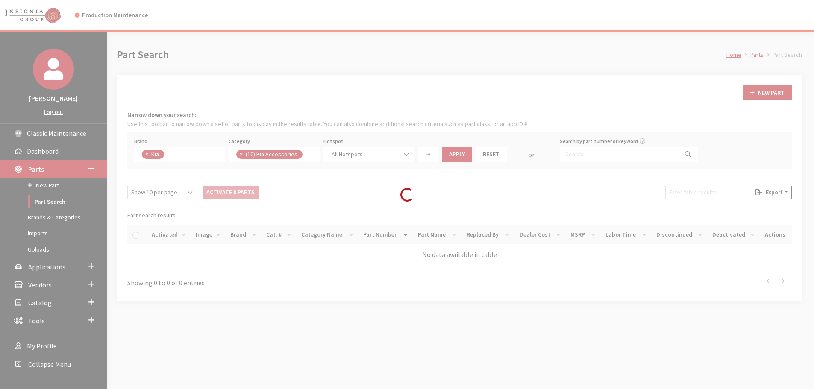
scroll to position [87, 0]
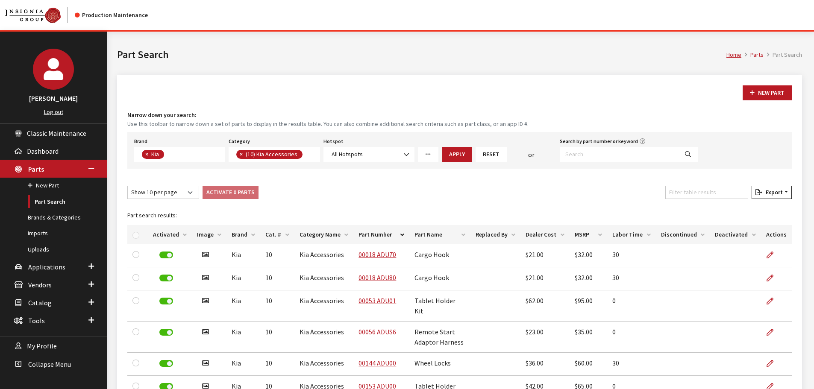
click at [179, 229] on th "Activated" at bounding box center [170, 234] width 44 height 19
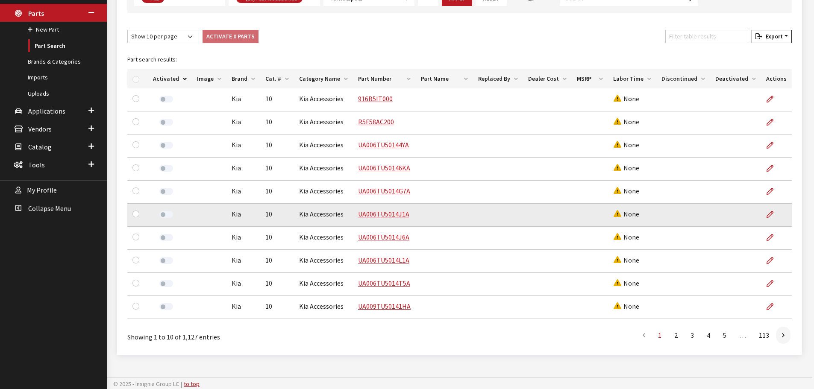
scroll to position [158, 0]
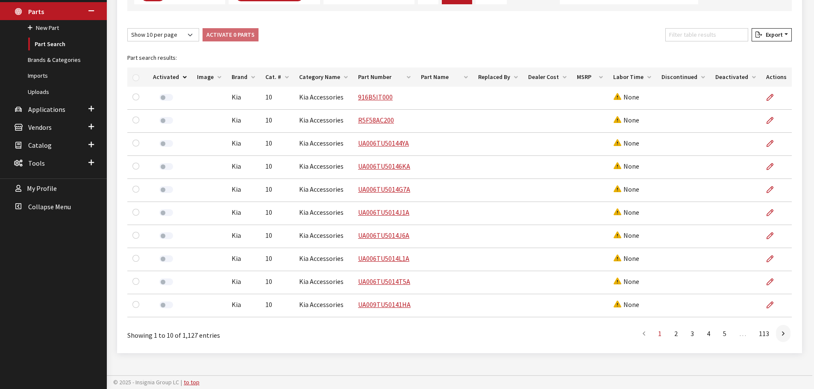
click at [159, 44] on div "Show 10 per page Show 25 per page Show 50 per page Show 100 per page Show 1000 …" at bounding box center [459, 185] width 664 height 315
click at [162, 37] on select "Show 10 per page Show 25 per page Show 50 per page Show 100 per page Show 1000 …" at bounding box center [163, 34] width 72 height 13
select select "25"
click at [127, 28] on select "Show 10 per page Show 25 per page Show 50 per page Show 100 per page Show 1000 …" at bounding box center [163, 34] width 72 height 13
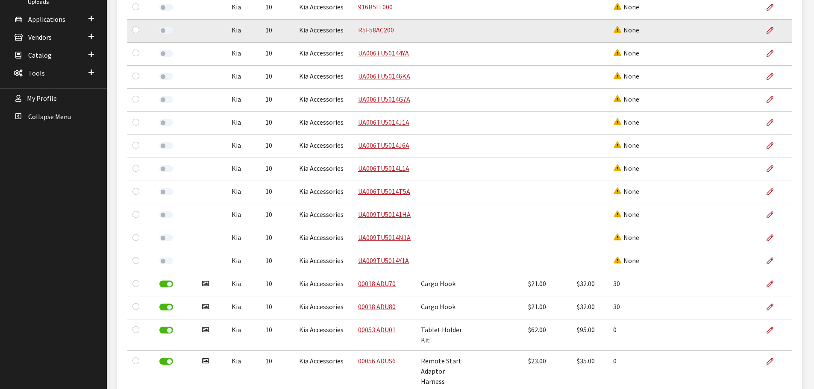
scroll to position [200, 0]
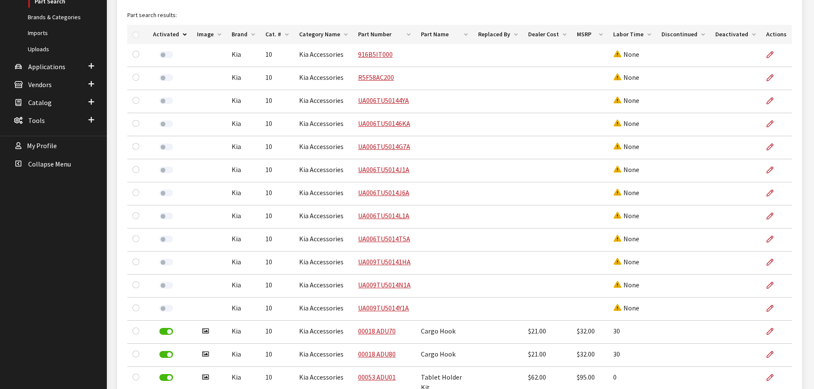
drag, startPoint x: 96, startPoint y: 0, endPoint x: 72, endPoint y: 228, distance: 228.9
click at [72, 228] on div "Kirsten Dart Log out Classic Maintenance Dashboard Parts New Part Part Search B…" at bounding box center [53, 330] width 107 height 998
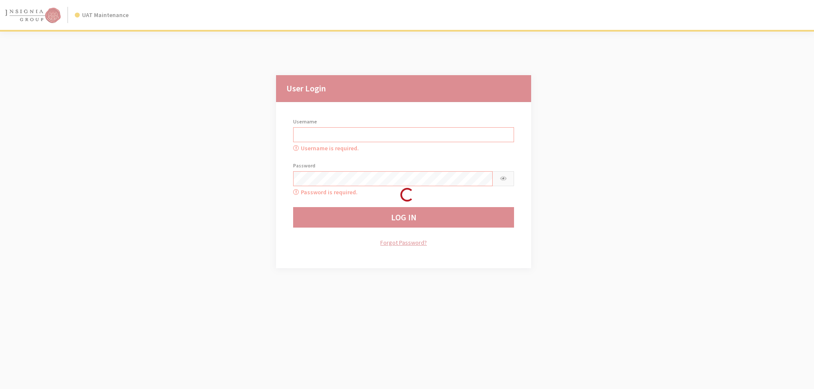
type input "kdart"
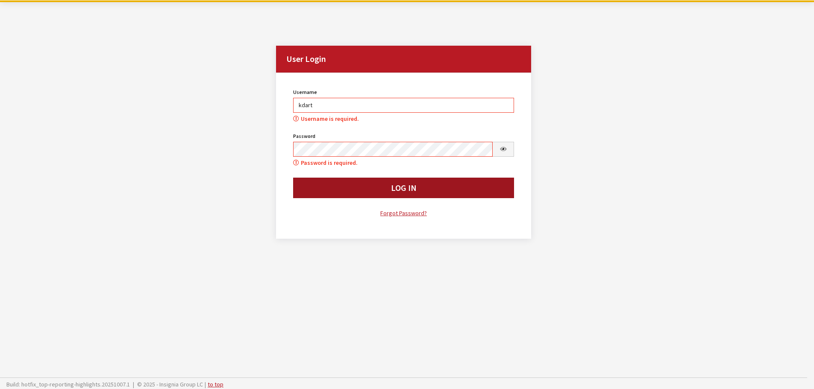
scroll to position [32, 0]
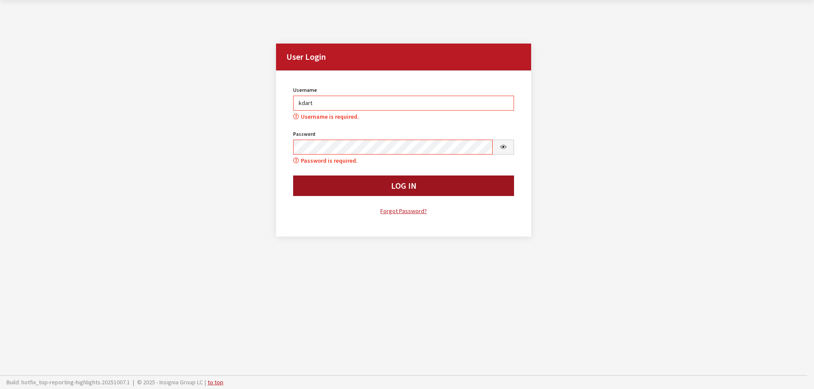
click at [355, 210] on link "Forgot Password?" at bounding box center [403, 211] width 221 height 10
click at [344, 194] on button "Log In" at bounding box center [403, 186] width 221 height 21
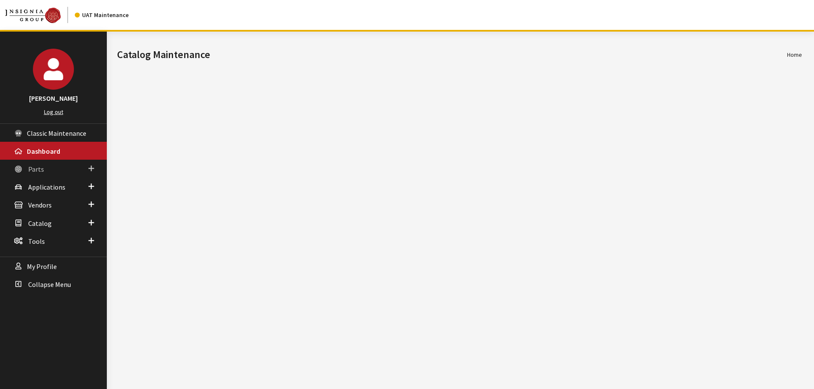
click at [70, 174] on link "Parts" at bounding box center [53, 169] width 107 height 18
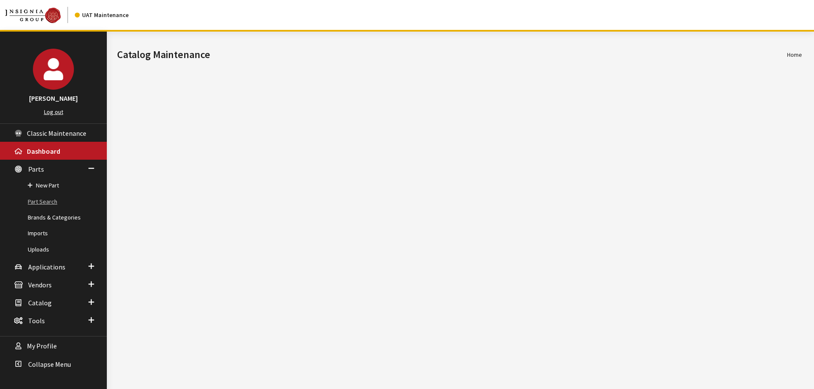
click at [44, 199] on link "Part Search" at bounding box center [53, 202] width 107 height 16
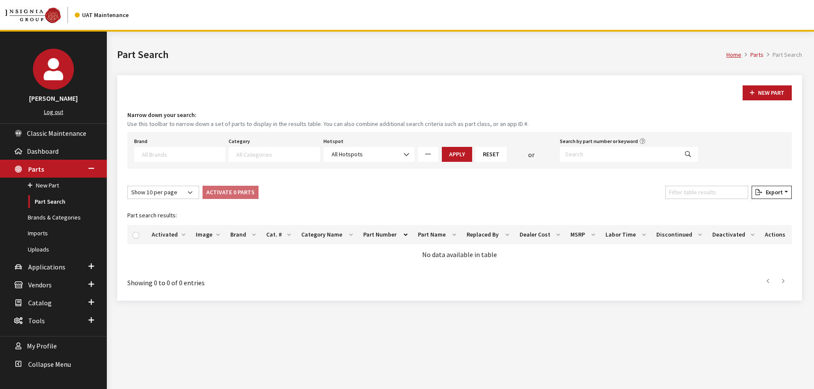
select select
click at [181, 152] on textarea "Search" at bounding box center [183, 154] width 83 height 8
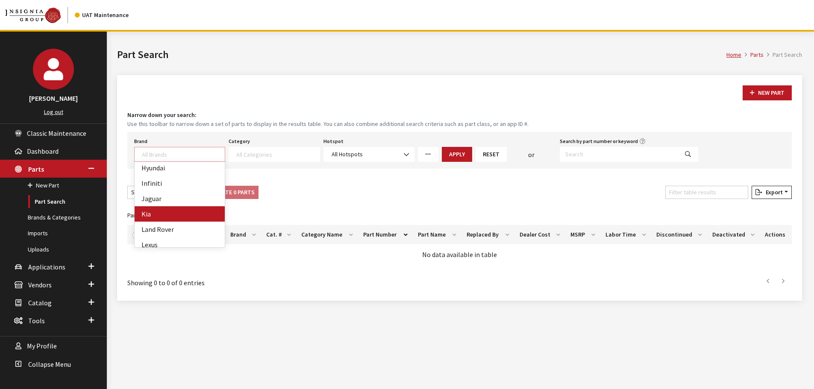
drag, startPoint x: 170, startPoint y: 207, endPoint x: 221, endPoint y: 197, distance: 52.2
select select "58"
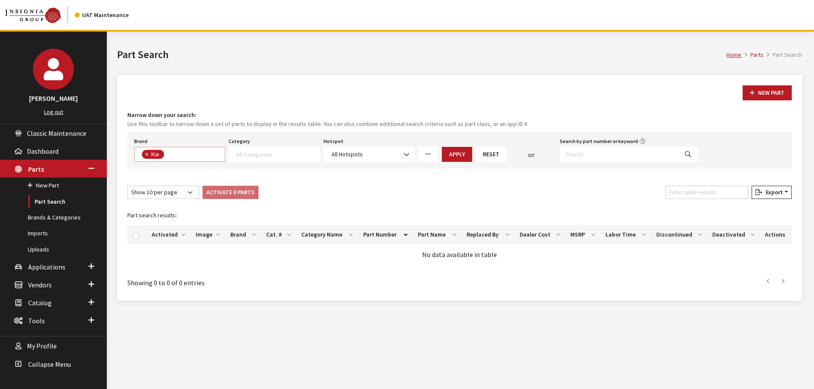
scroll to position [114, 0]
click at [264, 149] on span at bounding box center [276, 153] width 85 height 8
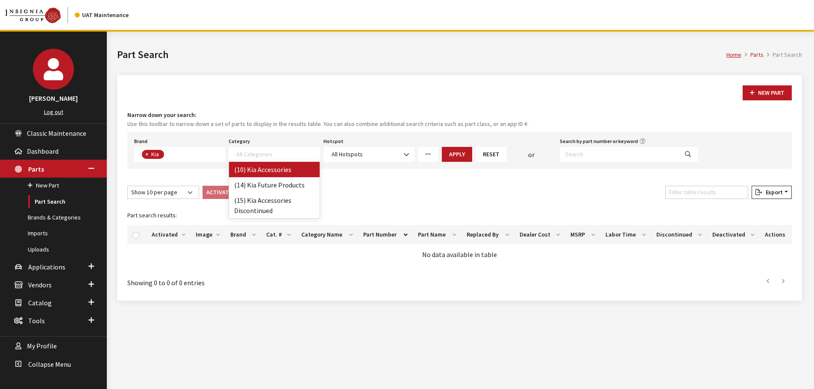
drag, startPoint x: 272, startPoint y: 169, endPoint x: 466, endPoint y: 174, distance: 193.5
select select "238"
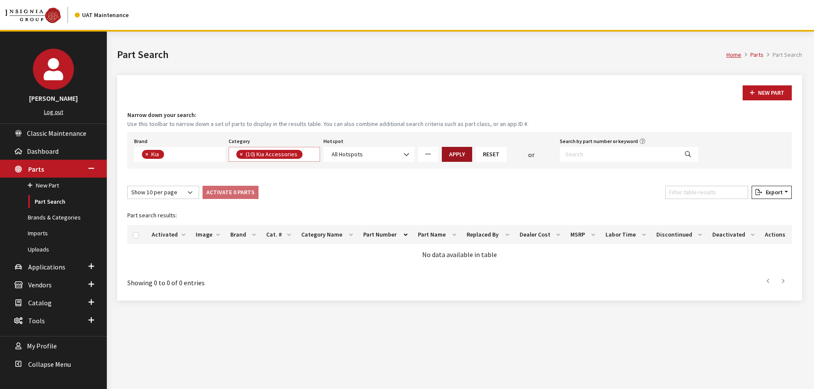
click at [467, 156] on button "Apply" at bounding box center [457, 154] width 30 height 15
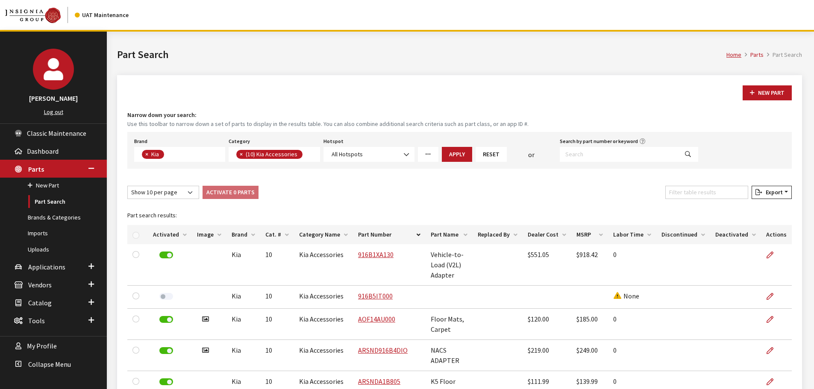
click at [159, 234] on th "Activated" at bounding box center [170, 234] width 44 height 19
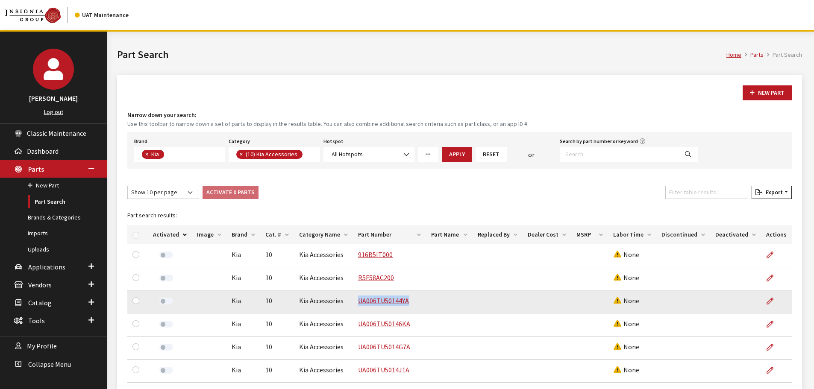
drag, startPoint x: 416, startPoint y: 305, endPoint x: 349, endPoint y: 308, distance: 66.3
click at [353, 308] on td "UA006TU50144YA" at bounding box center [389, 301] width 73 height 23
copy link "UA006TU50144YA"
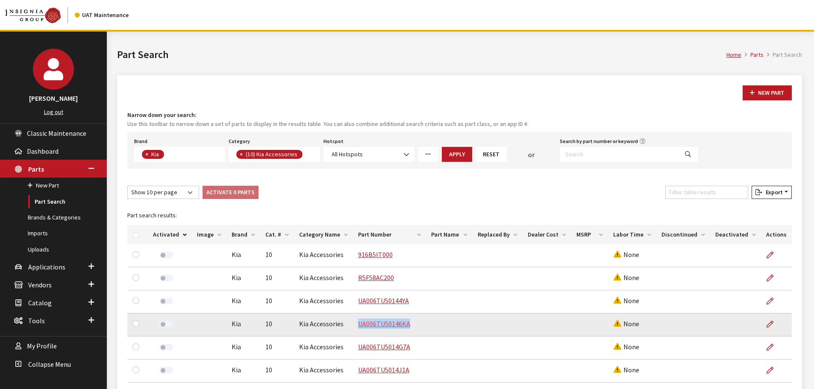
drag, startPoint x: 415, startPoint y: 328, endPoint x: 356, endPoint y: 324, distance: 59.5
click at [356, 324] on td "UA006TU50146KA" at bounding box center [389, 324] width 73 height 23
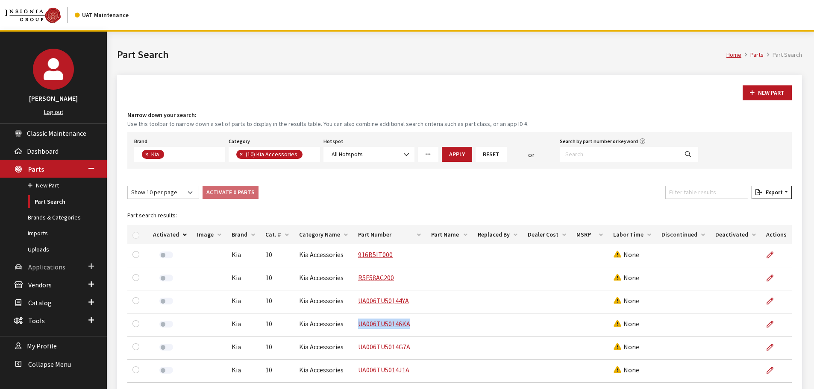
copy link "UA006TU50146KA"
click at [41, 250] on link "Uploads" at bounding box center [53, 250] width 107 height 16
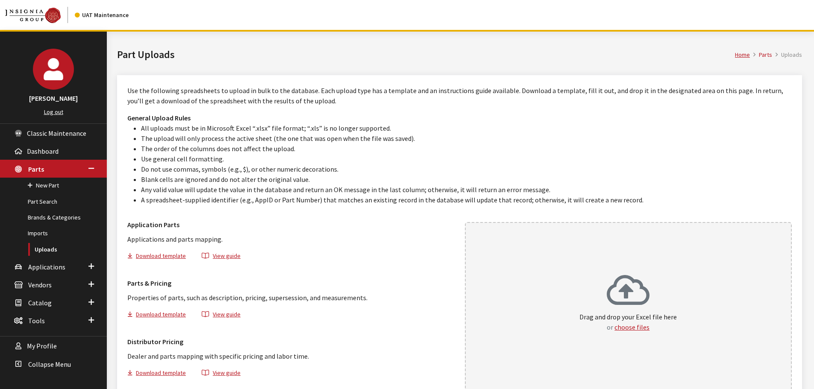
click at [656, 258] on div "Drag and drop your Excel file here or choose files" at bounding box center [628, 306] width 327 height 169
click at [53, 198] on link "Part Search" at bounding box center [53, 202] width 107 height 16
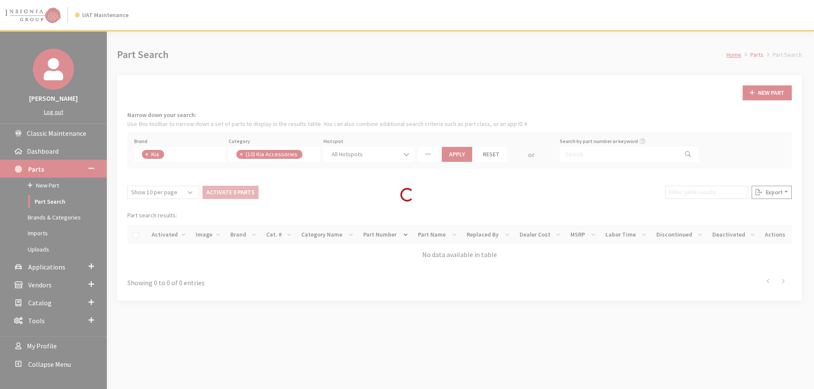
scroll to position [87, 0]
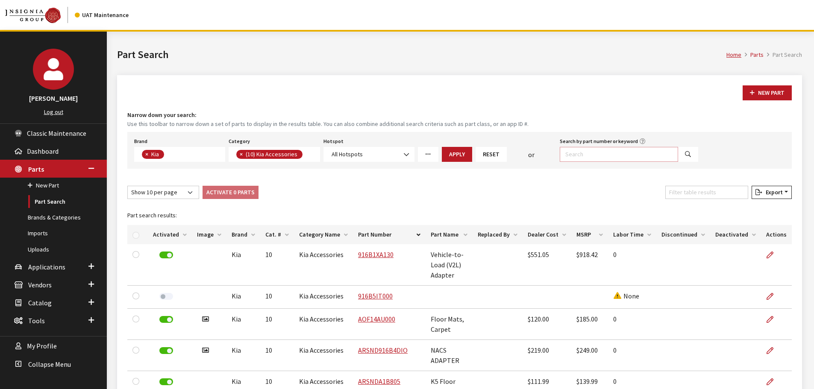
click at [638, 151] on input "Search by part number or keyword" at bounding box center [618, 154] width 118 height 15
paste input "UA006TU50144YA"
type input "UA006TU50144YA"
select select
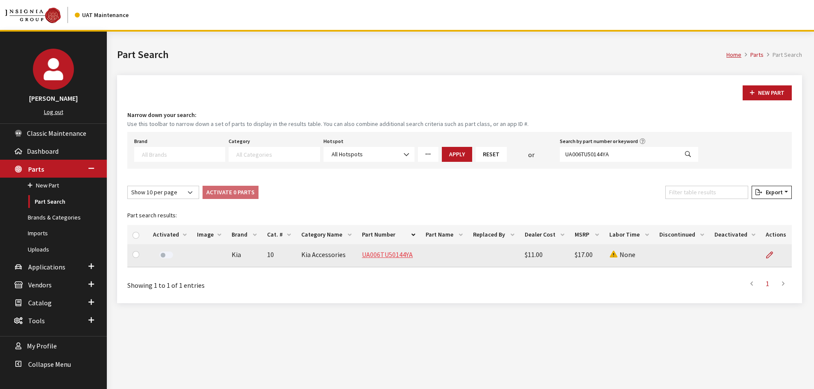
click at [381, 255] on link "UA006TU50144YA" at bounding box center [387, 254] width 51 height 9
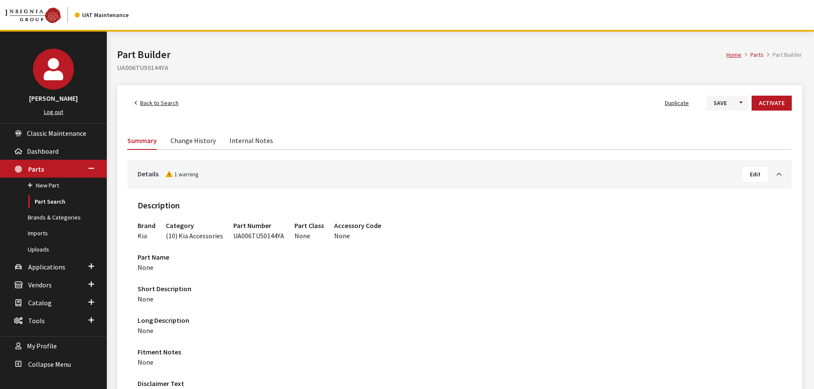
click at [169, 105] on span "Back to Search" at bounding box center [159, 103] width 38 height 8
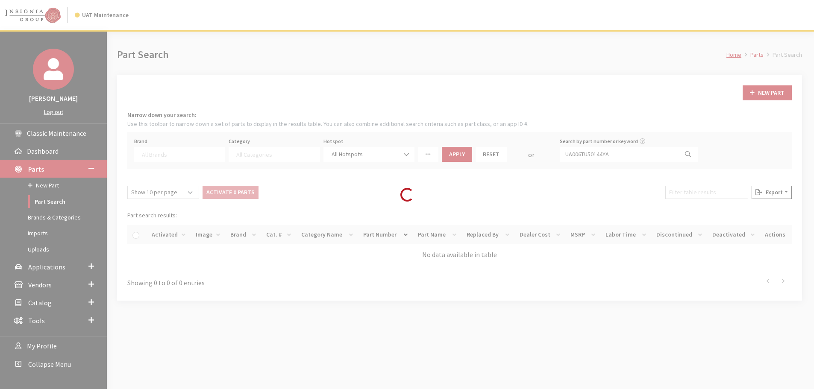
select select
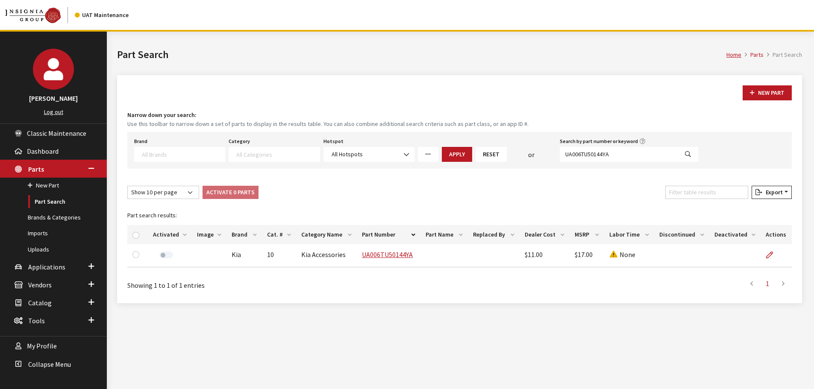
click at [163, 156] on textarea "Search" at bounding box center [183, 154] width 83 height 8
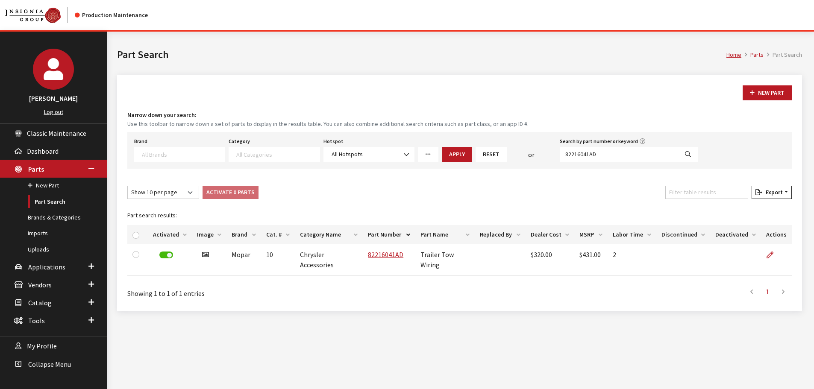
select select
click at [190, 155] on textarea "Search" at bounding box center [183, 154] width 83 height 8
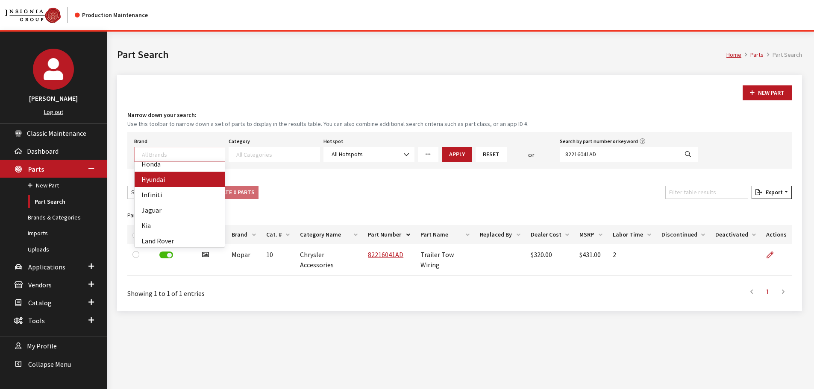
scroll to position [171, 0]
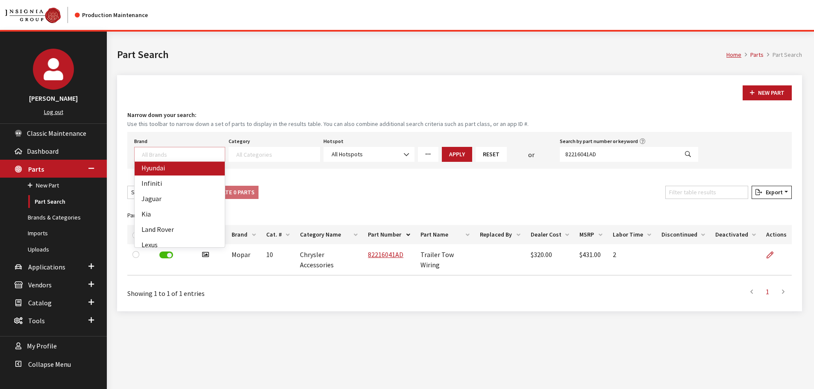
select select "58"
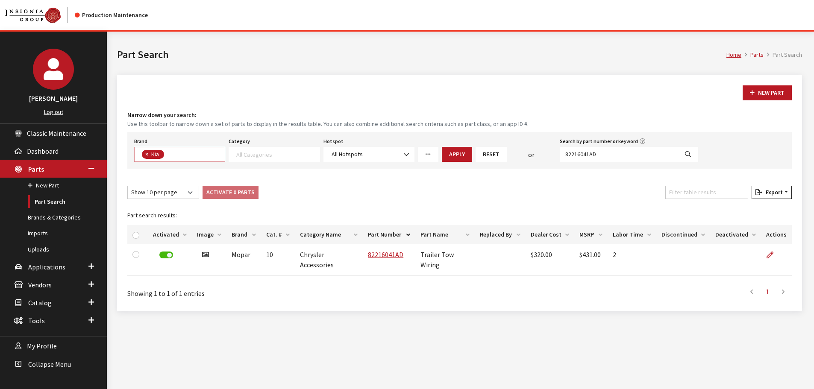
scroll to position [114, 0]
drag, startPoint x: 258, startPoint y: 153, endPoint x: 260, endPoint y: 159, distance: 5.9
click at [259, 154] on textarea "Search" at bounding box center [277, 154] width 83 height 8
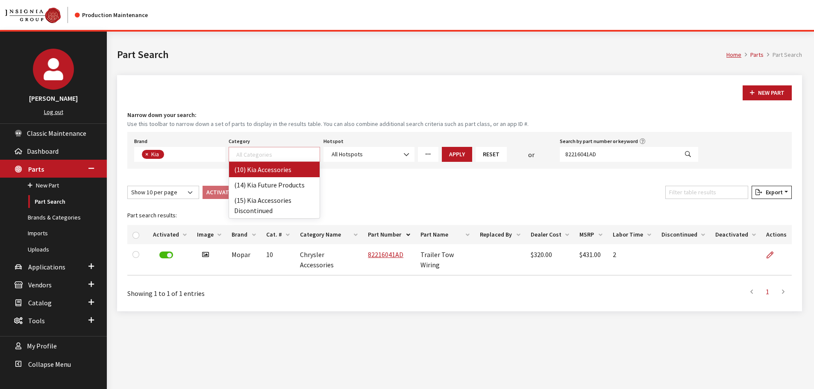
select select "238"
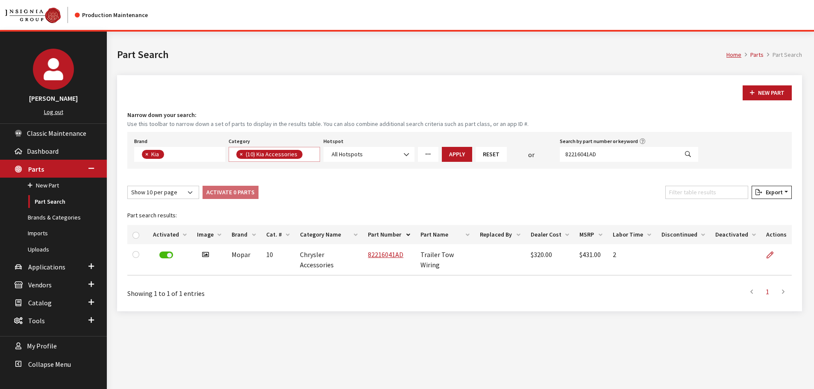
scroll to position [0, 0]
click at [462, 159] on button "Apply" at bounding box center [457, 154] width 30 height 15
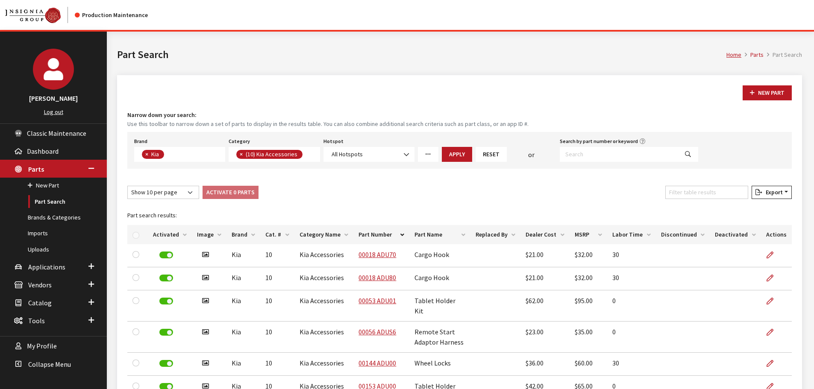
click at [169, 230] on th "Activated" at bounding box center [170, 234] width 44 height 19
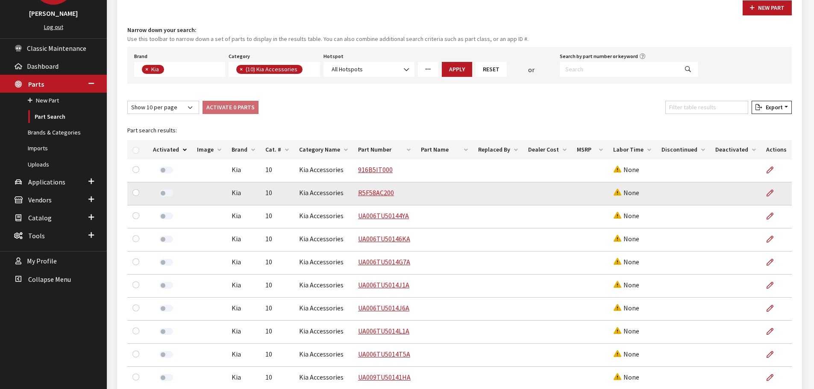
scroll to position [85, 0]
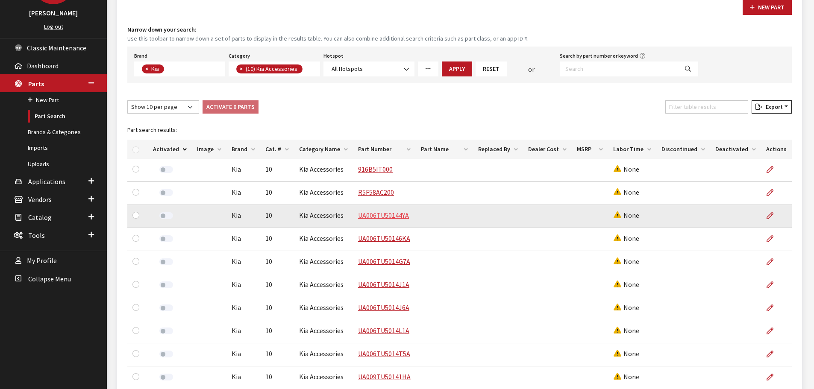
click at [389, 212] on link "UA006TU50144YA" at bounding box center [383, 215] width 51 height 9
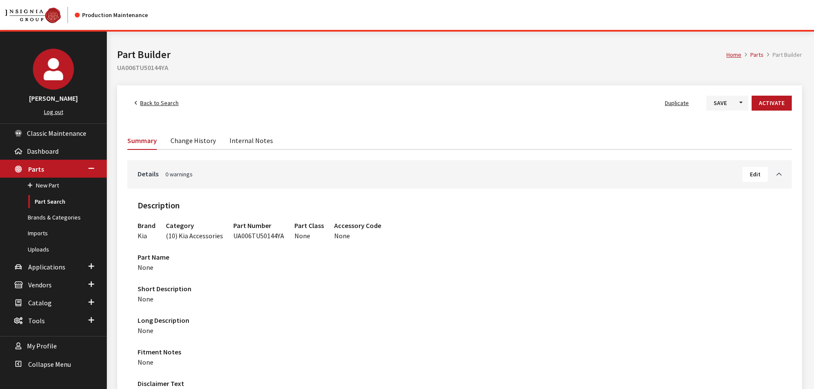
click at [756, 175] on span "Edit" at bounding box center [755, 174] width 11 height 8
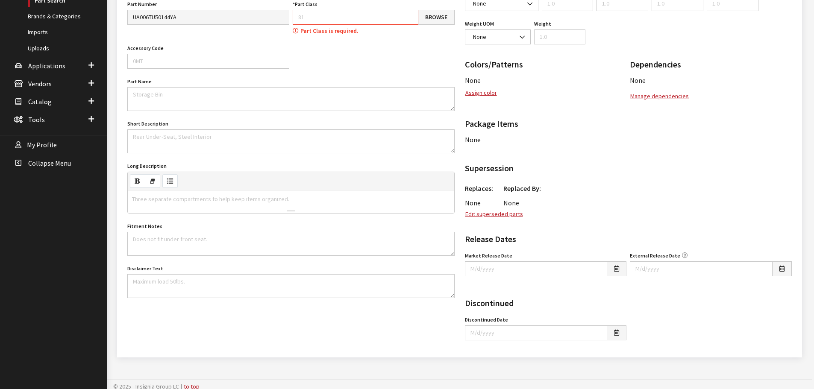
scroll to position [202, 0]
click at [332, 19] on input "Part Class" at bounding box center [356, 16] width 126 height 15
type input "504"
click at [453, 74] on div "Brand Acura Alfa Romeo Audi BMW DoubleTake [PERSON_NAME] Racing GM GST Honda Hy…" at bounding box center [291, 135] width 331 height 340
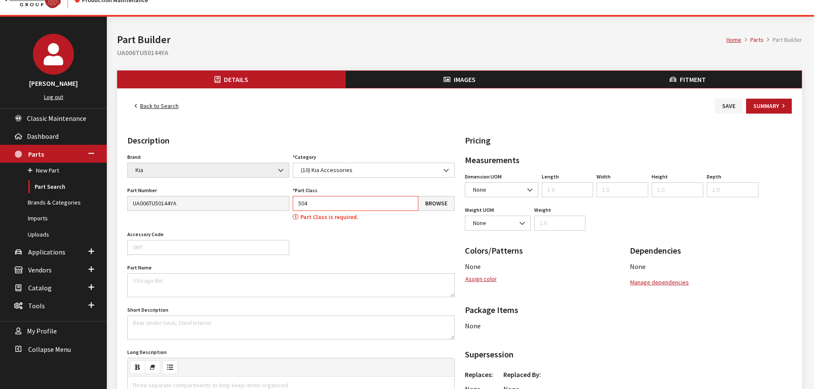
scroll to position [0, 0]
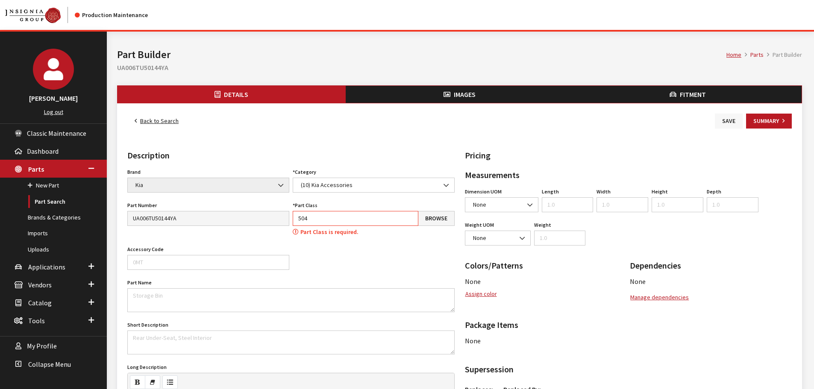
click at [739, 117] on button "Save" at bounding box center [729, 121] width 28 height 15
